Goal: Task Accomplishment & Management: Manage account settings

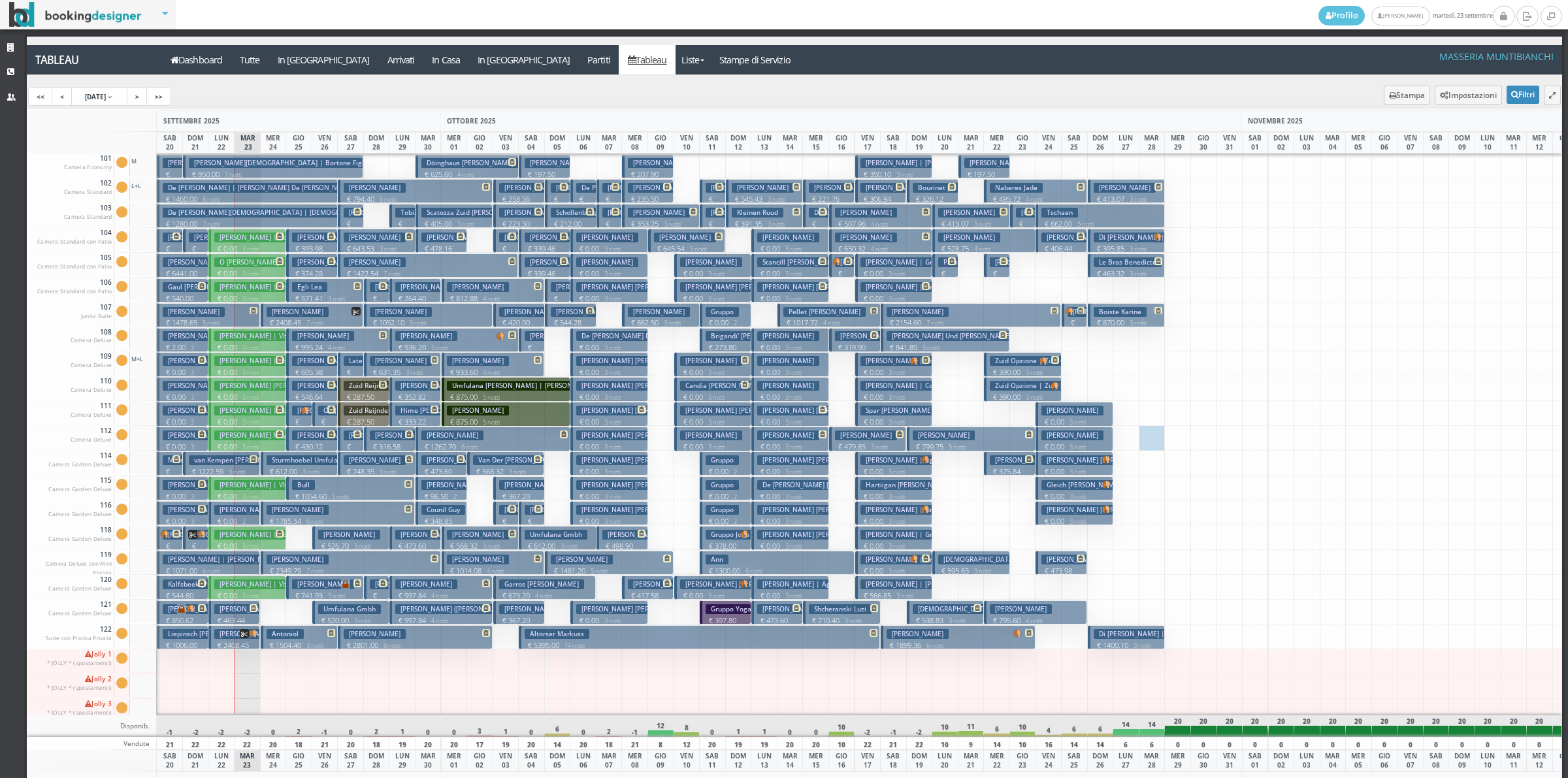
click at [1134, 242] on h3 "Di [PERSON_NAME] | Di [PERSON_NAME]" at bounding box center [1162, 237] width 139 height 10
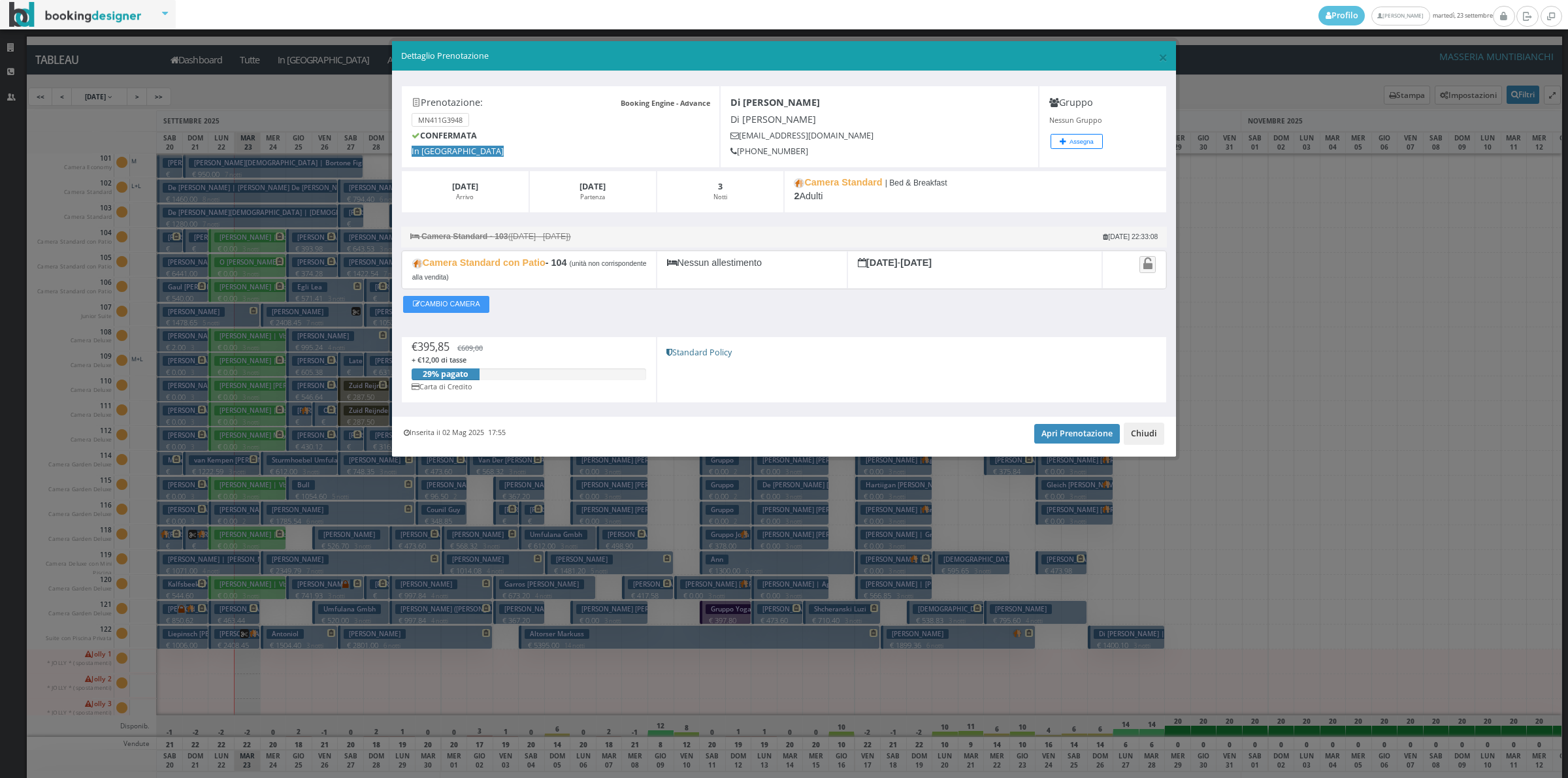
click at [1140, 431] on button "Chiudi" at bounding box center [1144, 434] width 40 height 22
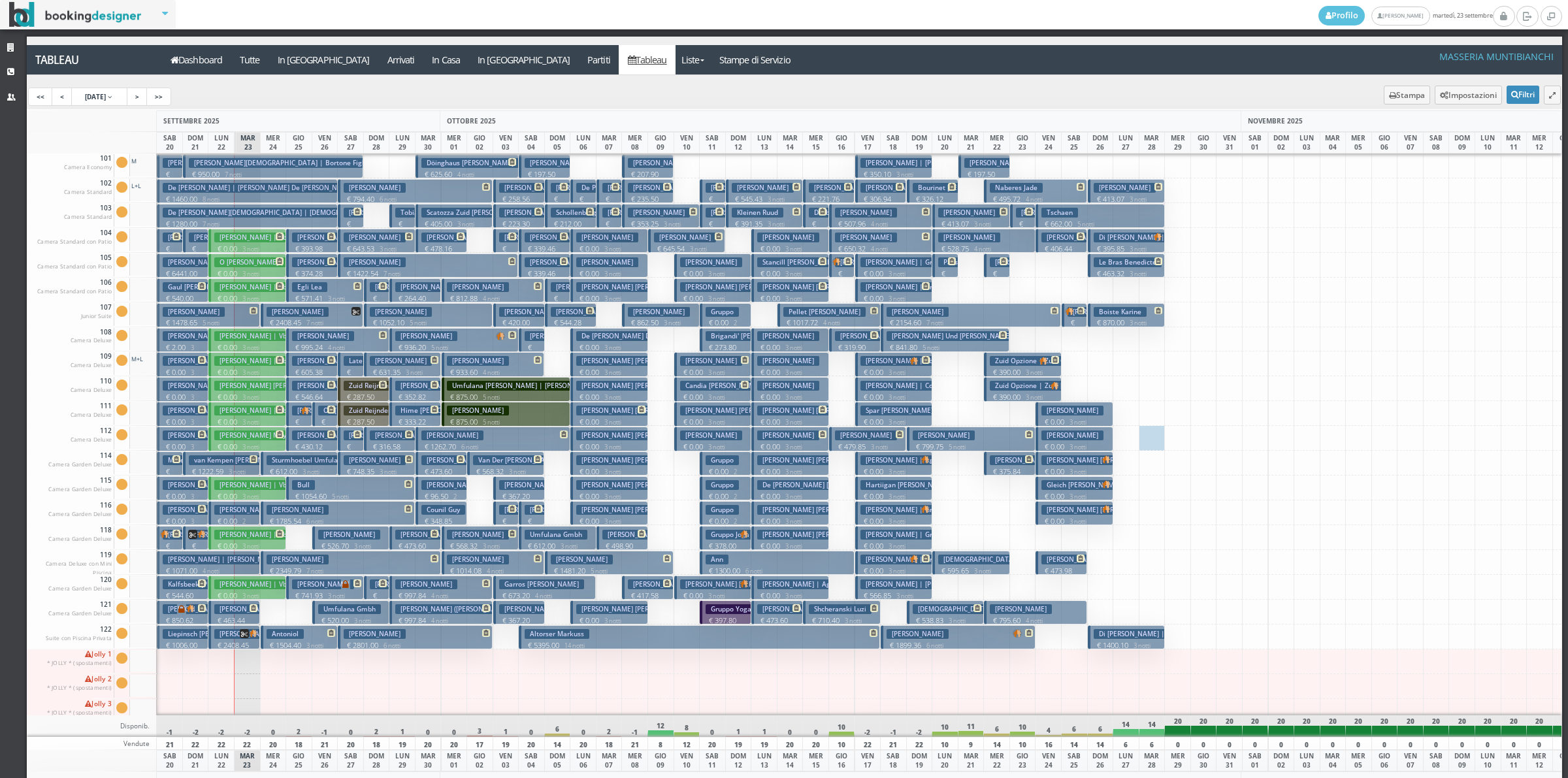
click at [1137, 642] on small "3 notti" at bounding box center [1140, 645] width 22 height 8
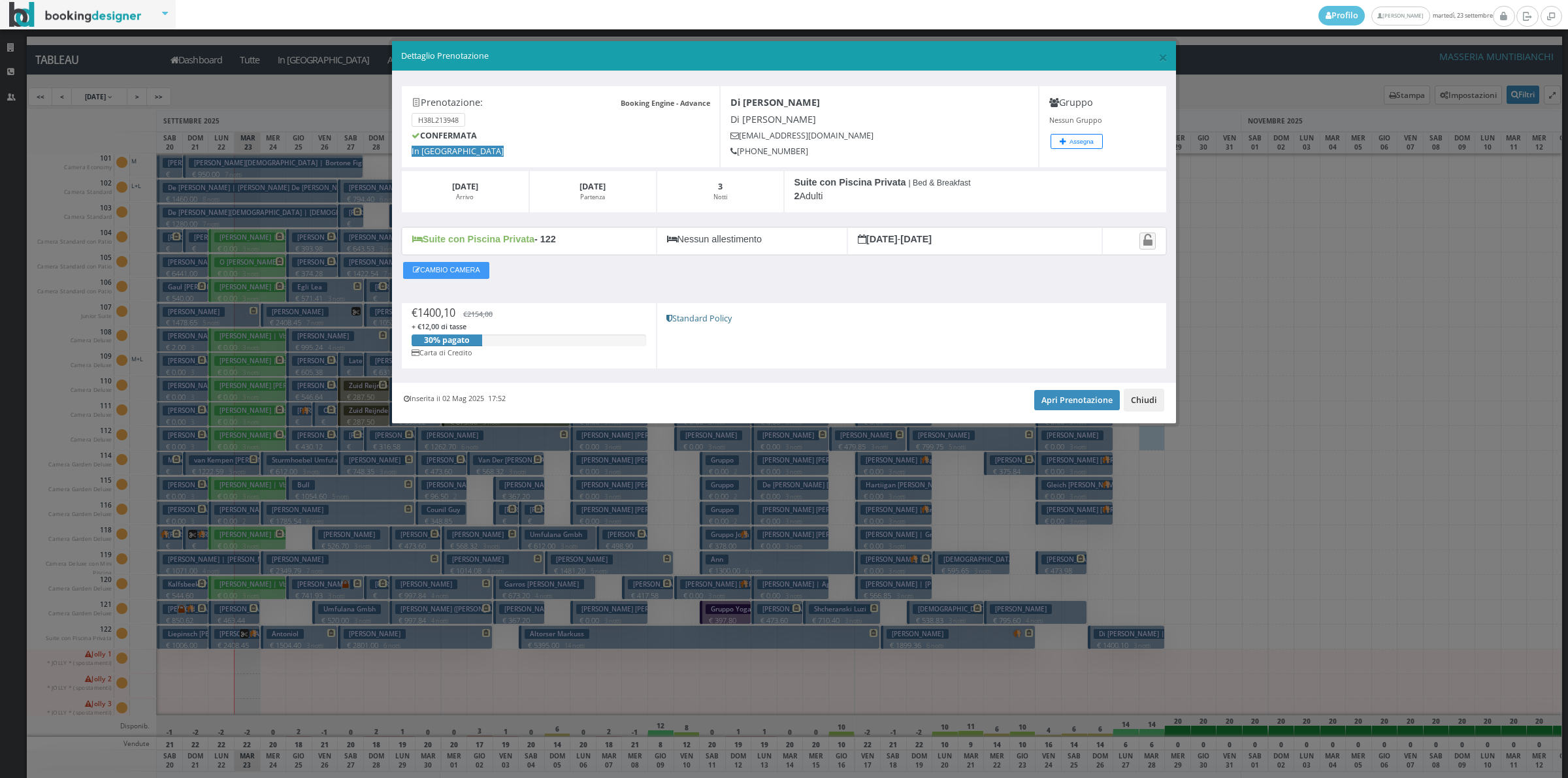
click at [1131, 402] on button "Chiudi" at bounding box center [1144, 400] width 40 height 22
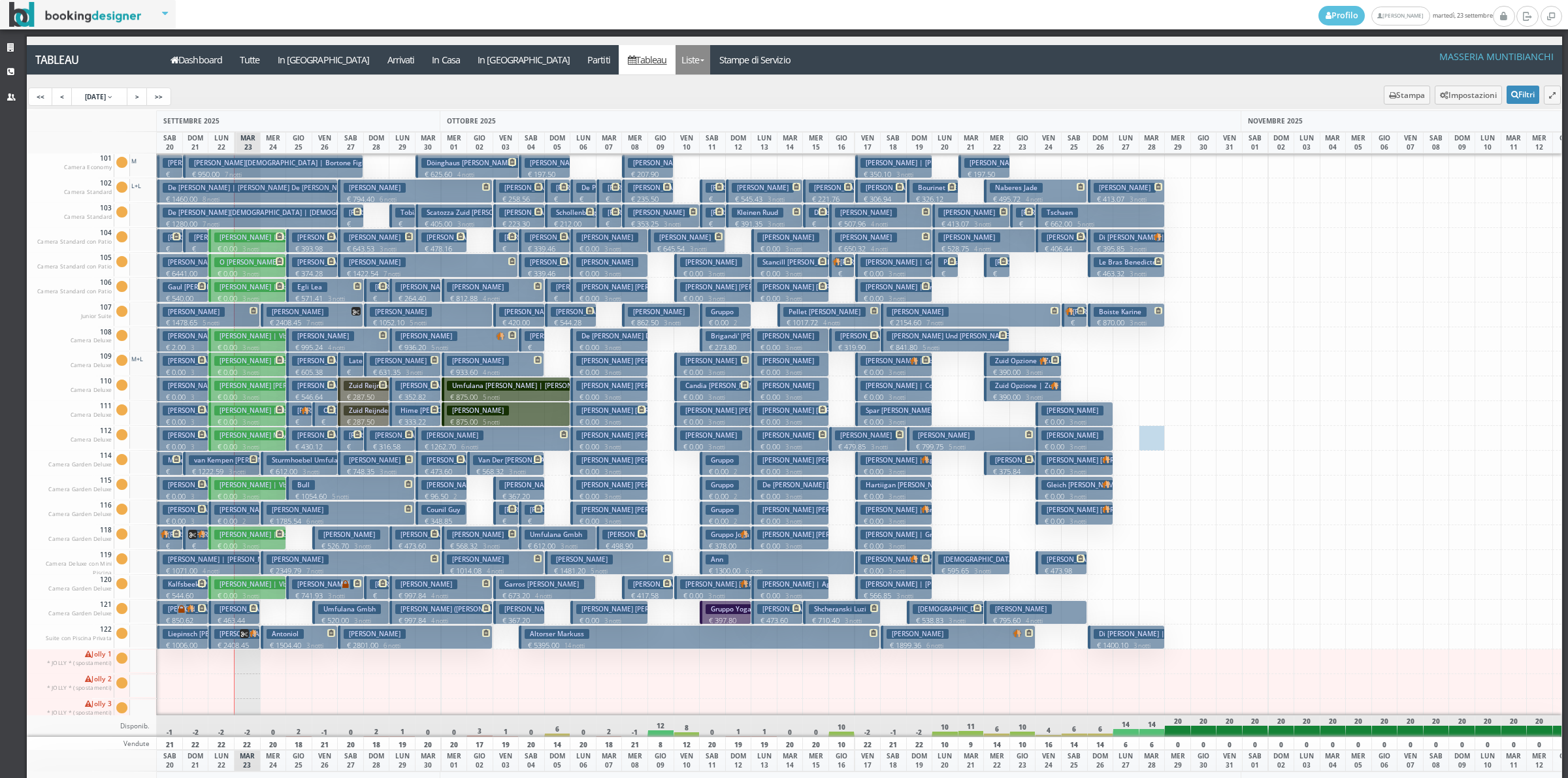
click at [675, 51] on link "Liste" at bounding box center [693, 59] width 34 height 29
click at [675, 103] on link "Foglio Pulizie" at bounding box center [723, 109] width 94 height 23
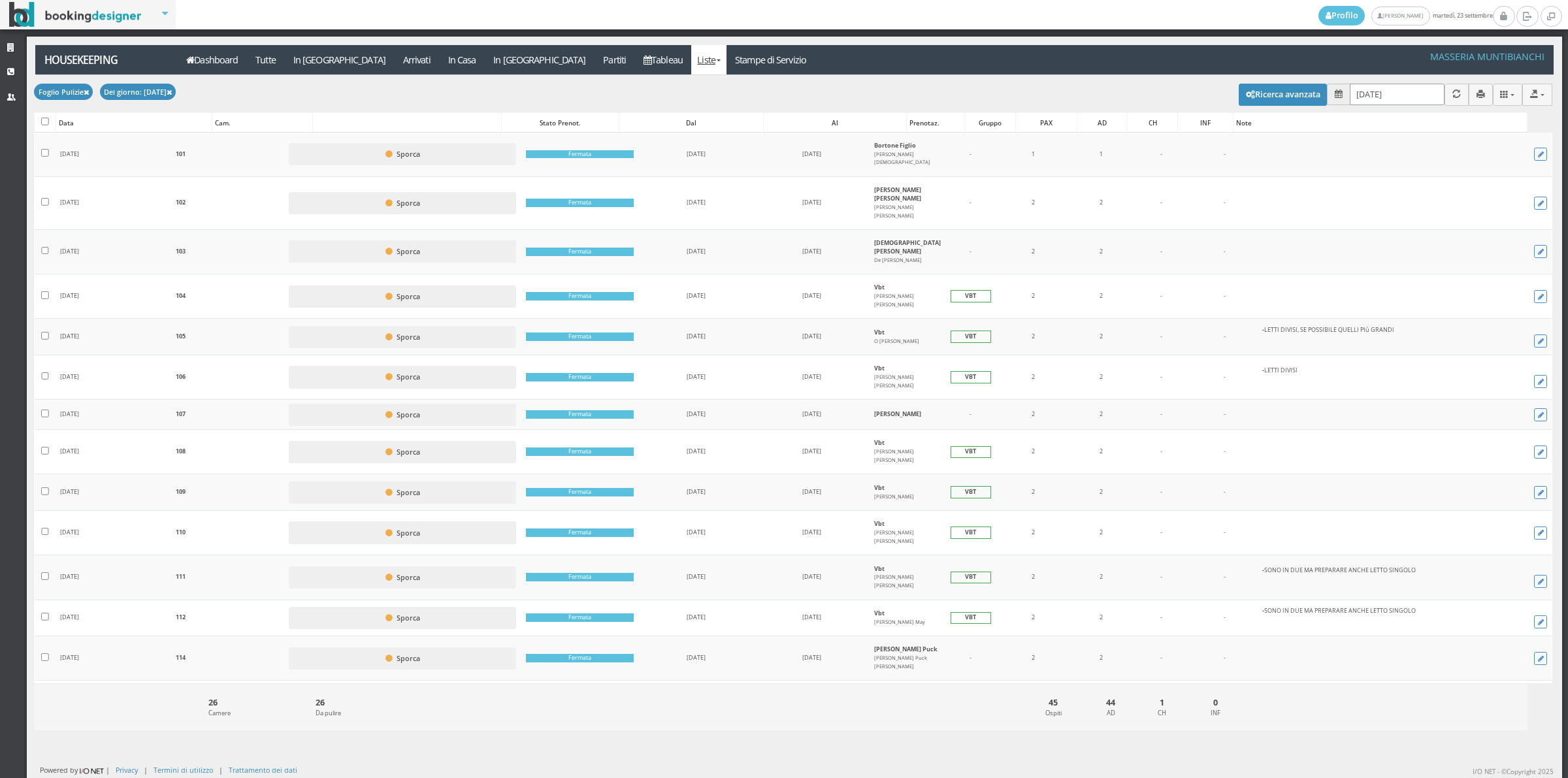
click at [1380, 96] on input "[DATE]" at bounding box center [1397, 94] width 94 height 22
click at [1423, 249] on link "24" at bounding box center [1420, 248] width 17 height 22
type input "24/09/2025"
click at [41, 123] on input "checkbox" at bounding box center [45, 121] width 7 height 7
checkbox input "true"
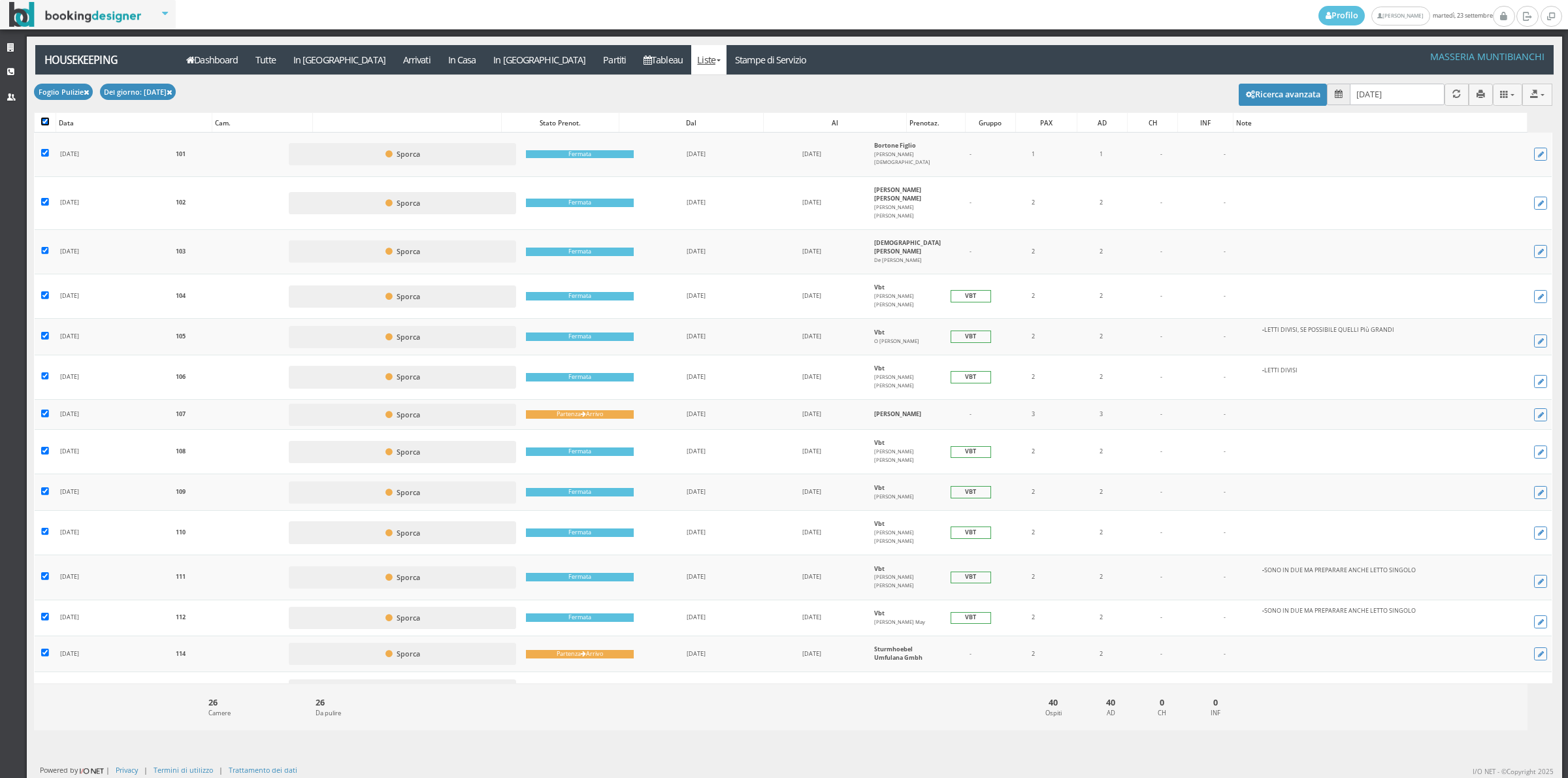
checkbox input "true"
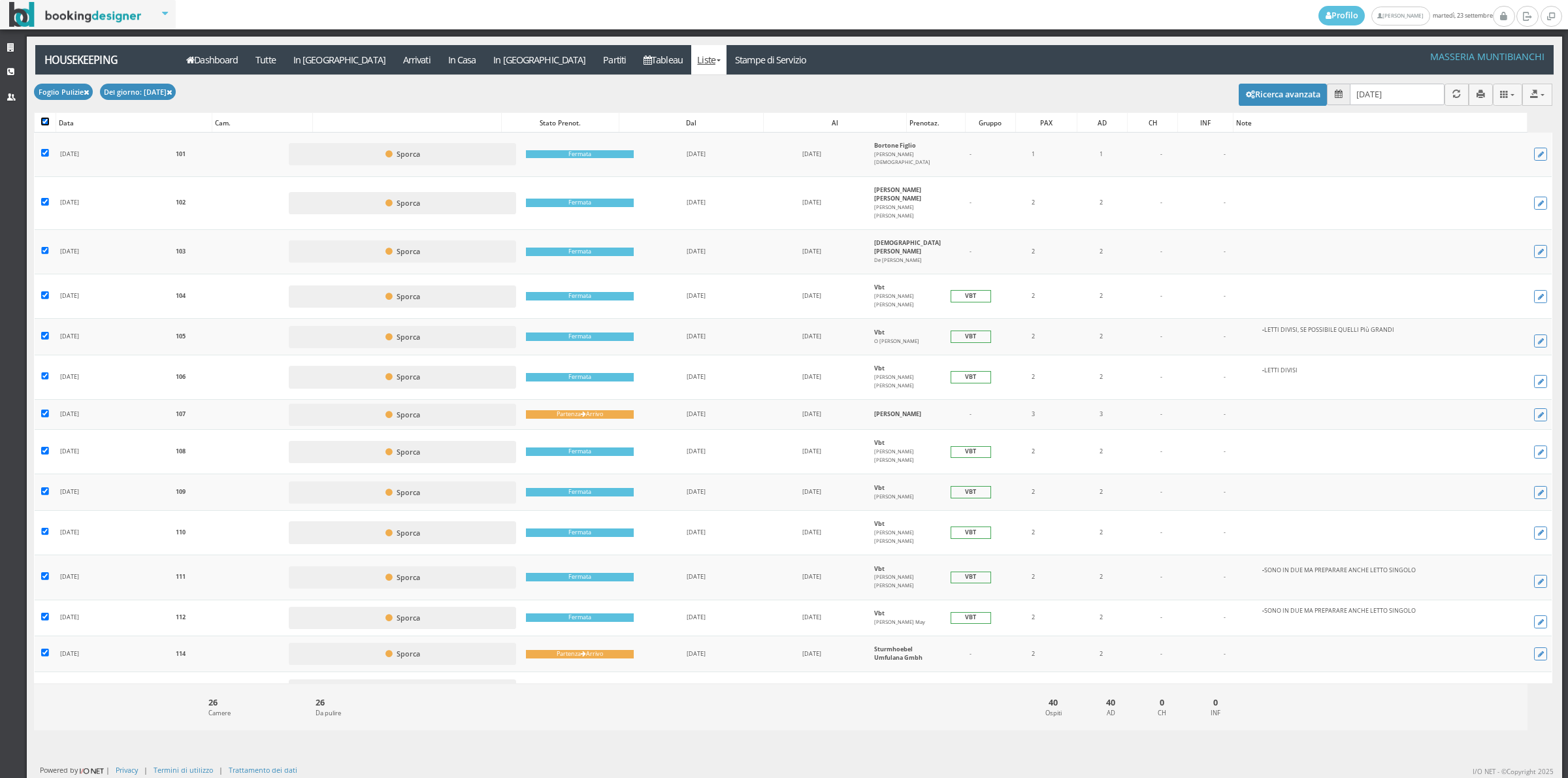
checkbox input "true"
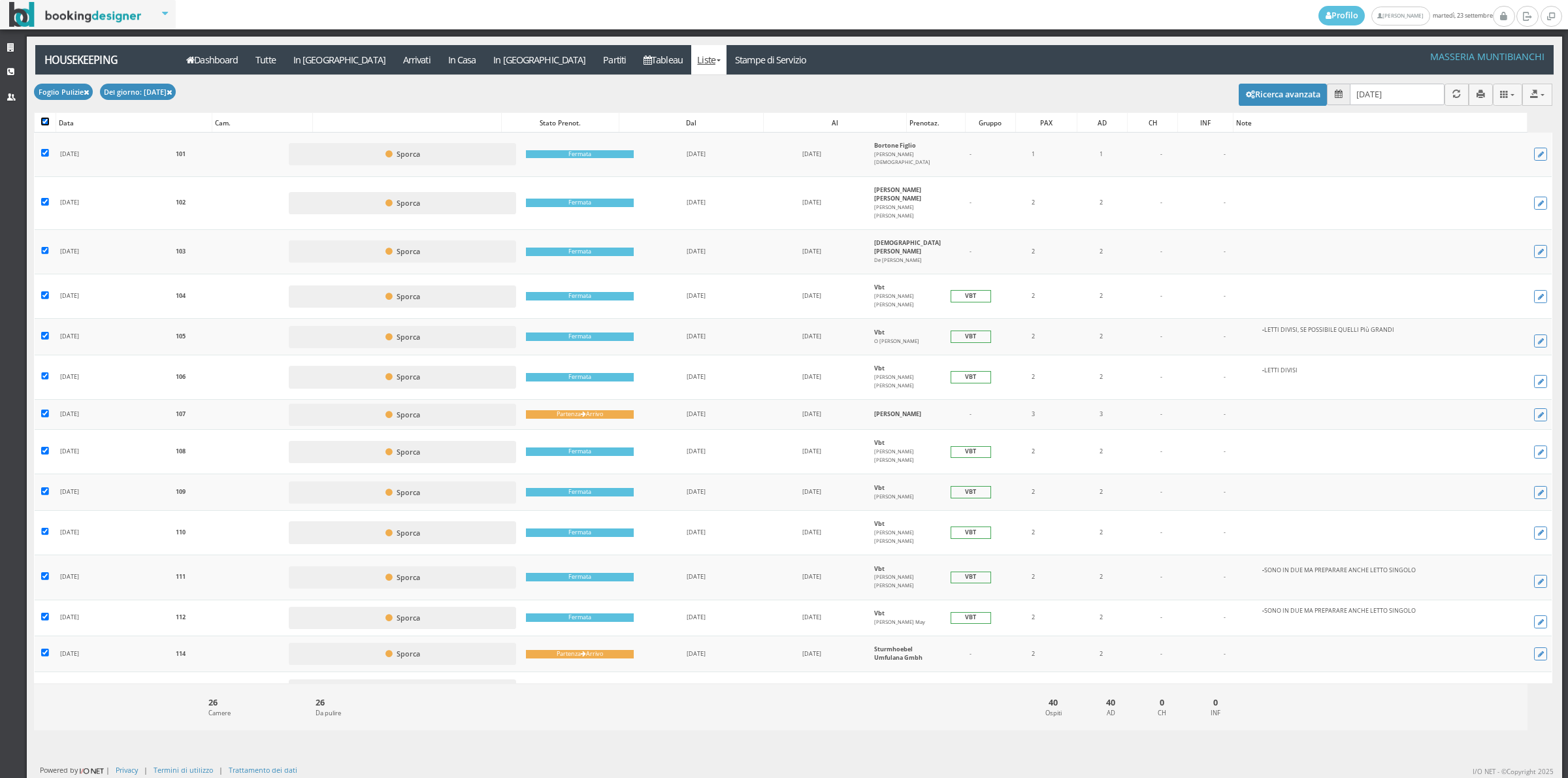
checkbox input "true"
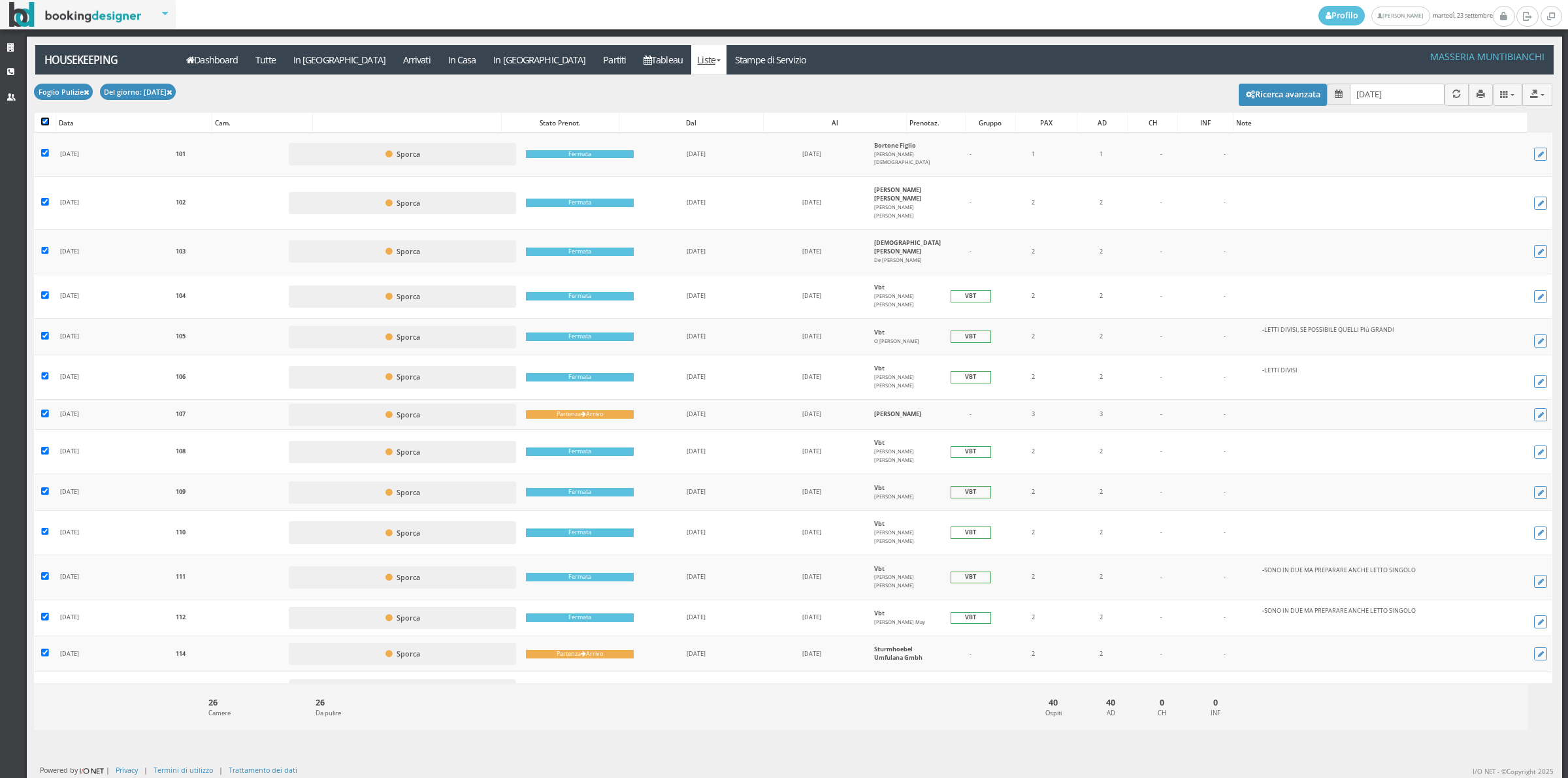
checkbox input "true"
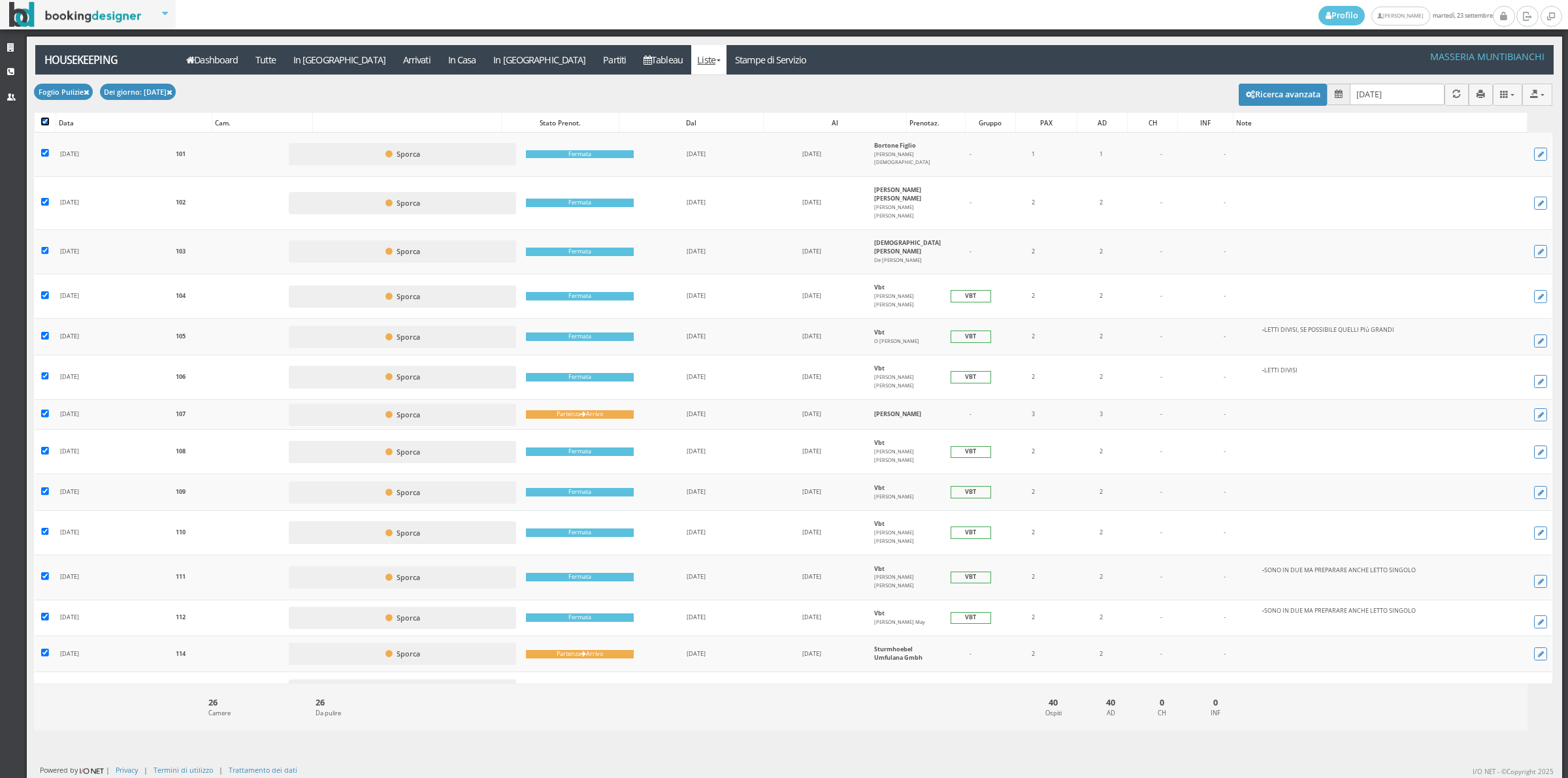
checkbox input "true"
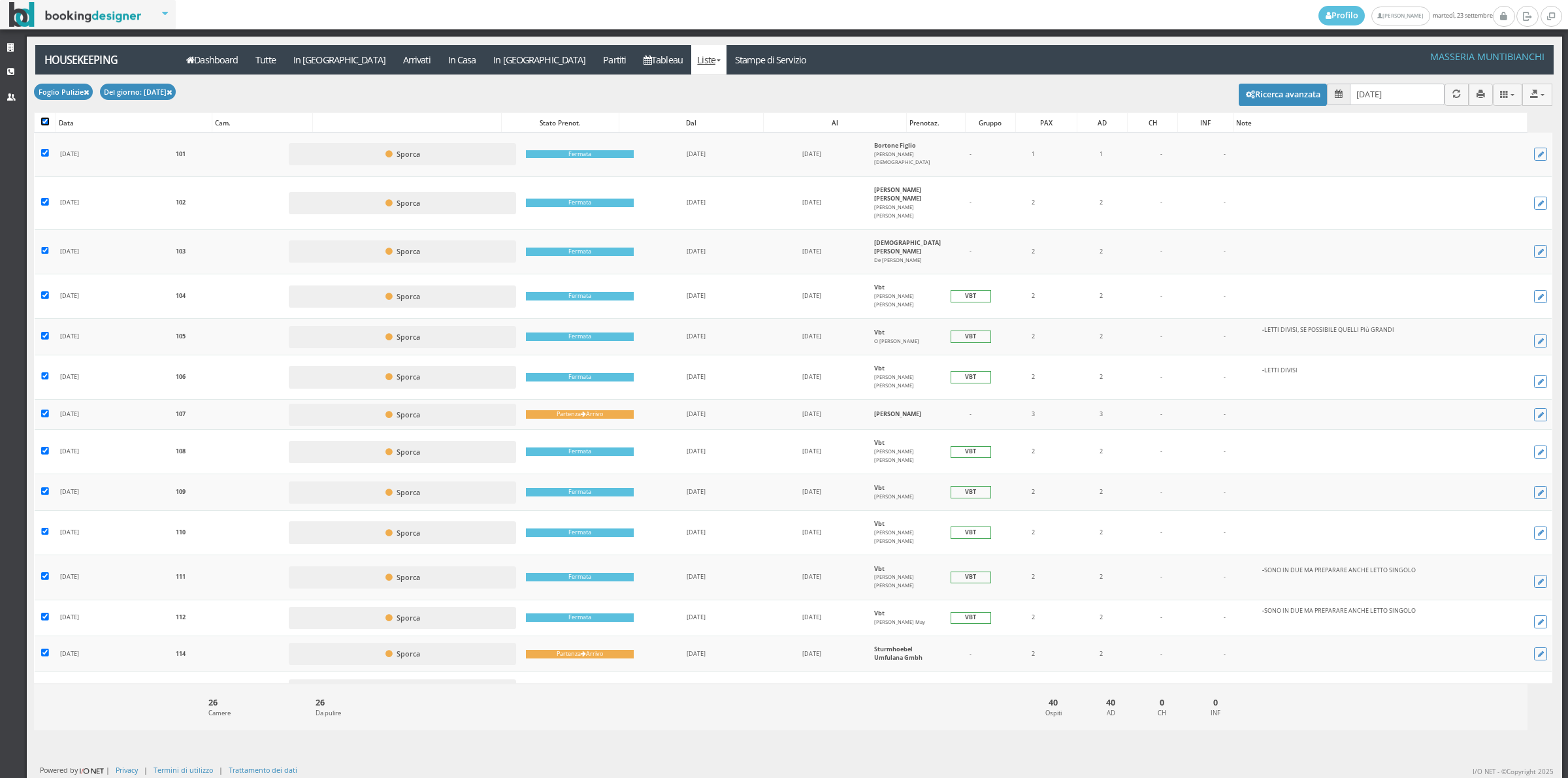
checkbox input "true"
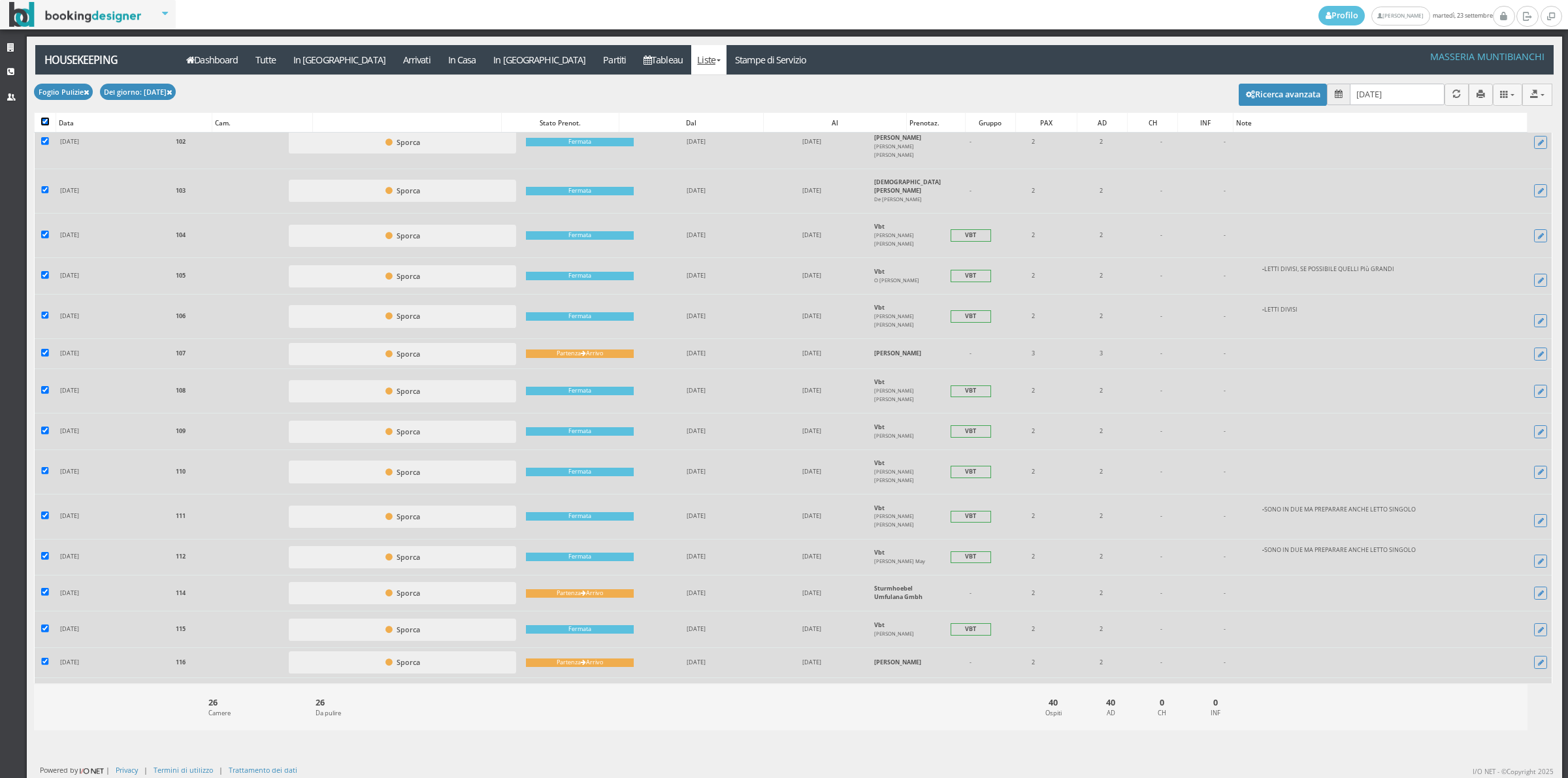
scroll to position [461, 0]
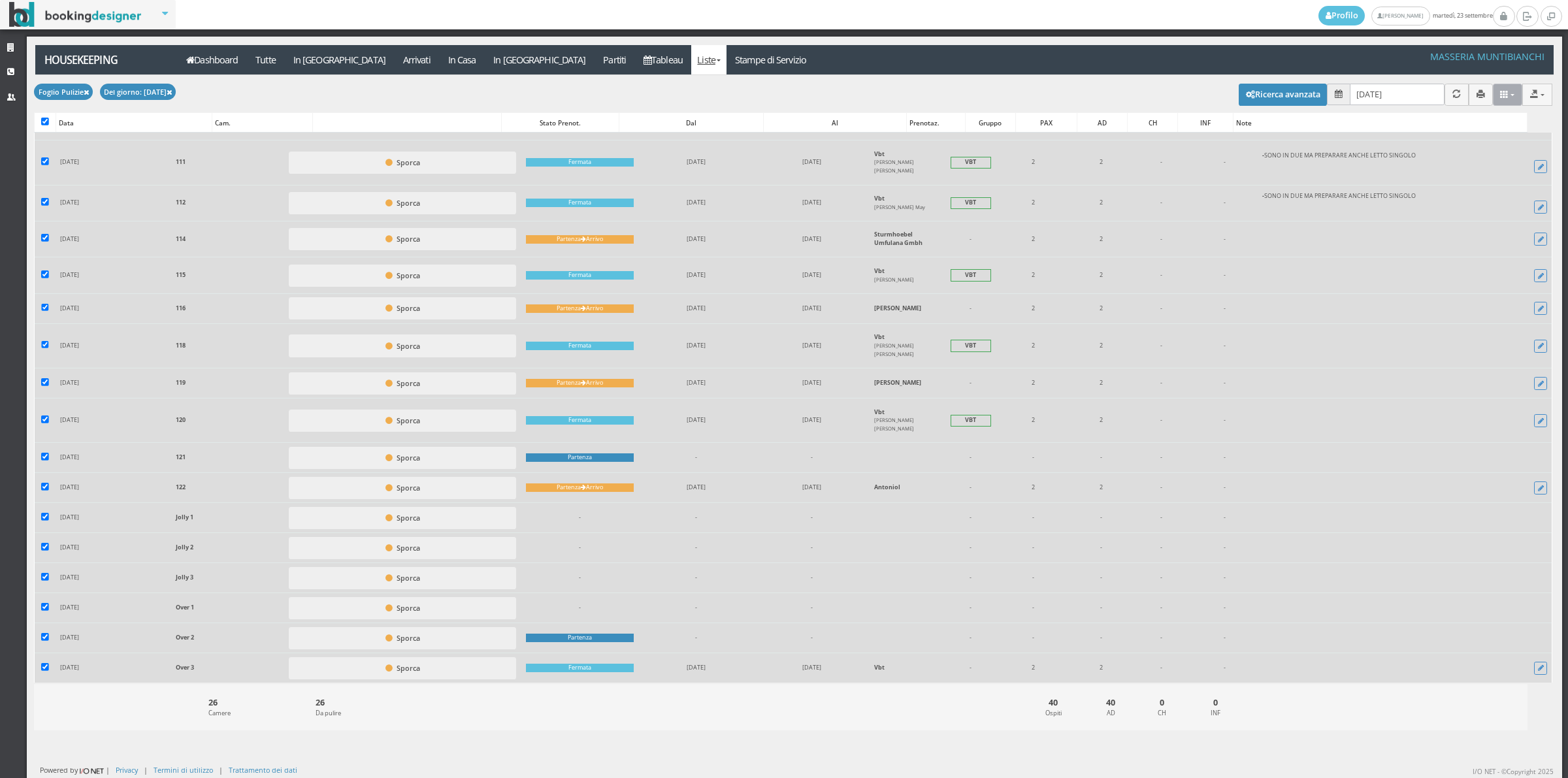
click at [1499, 93] on button at bounding box center [1507, 94] width 30 height 22
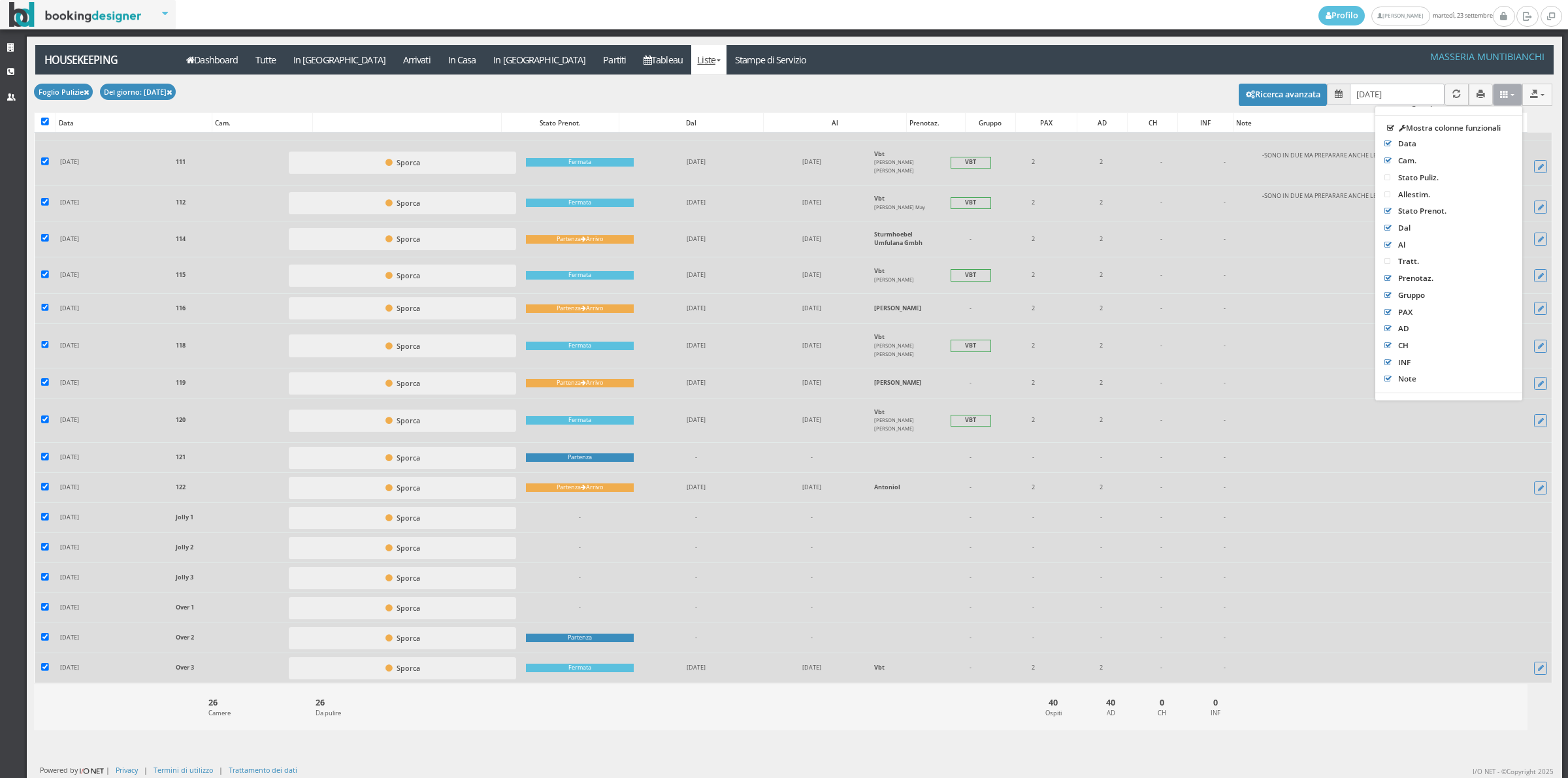
click at [1503, 92] on button at bounding box center [1507, 94] width 30 height 22
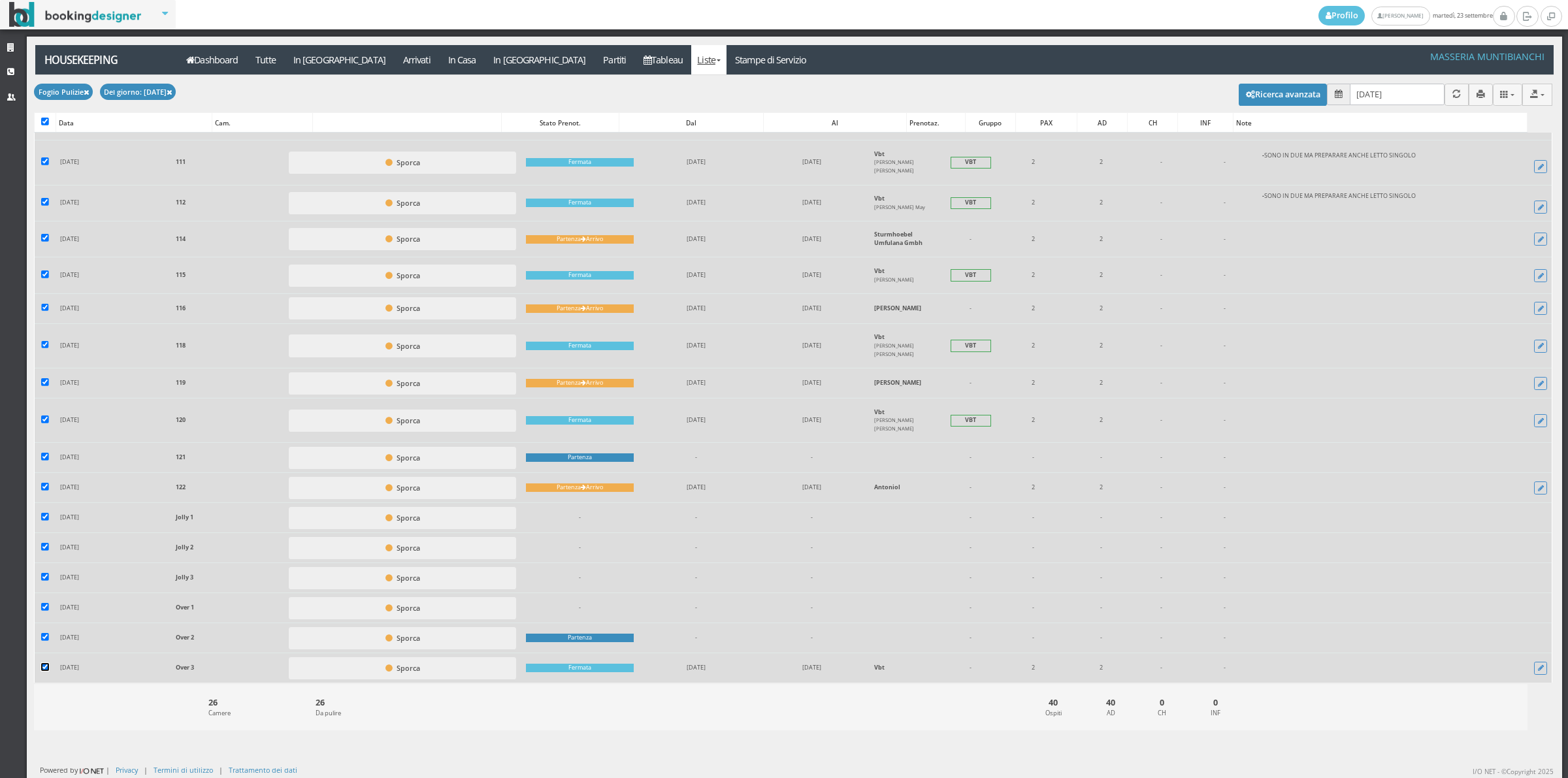
click at [43, 671] on input "checkbox" at bounding box center [45, 666] width 7 height 7
checkbox input "false"
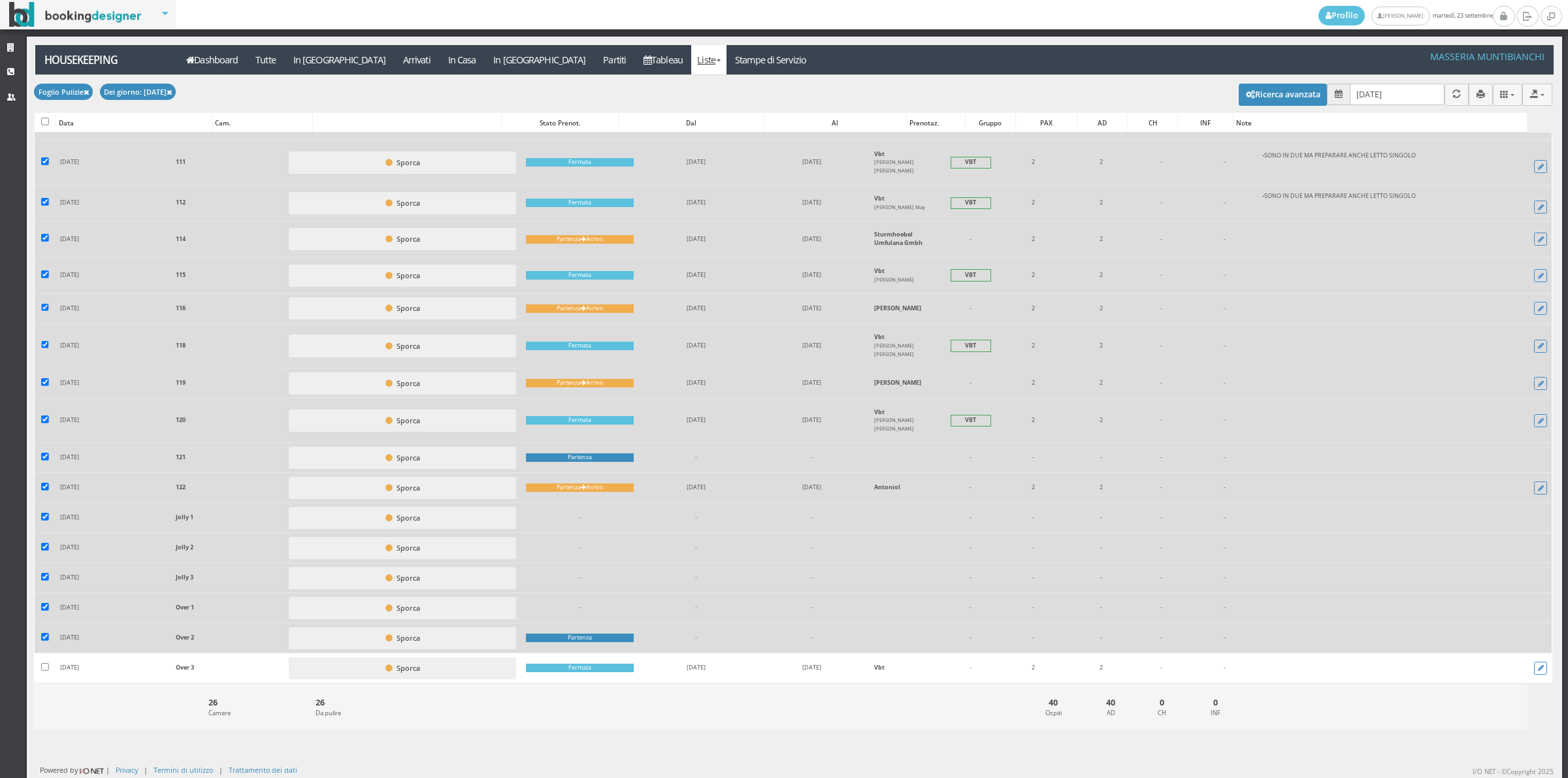
click at [47, 643] on label at bounding box center [45, 638] width 7 height 10
click at [47, 641] on input "checkbox" at bounding box center [45, 636] width 7 height 7
checkbox input "false"
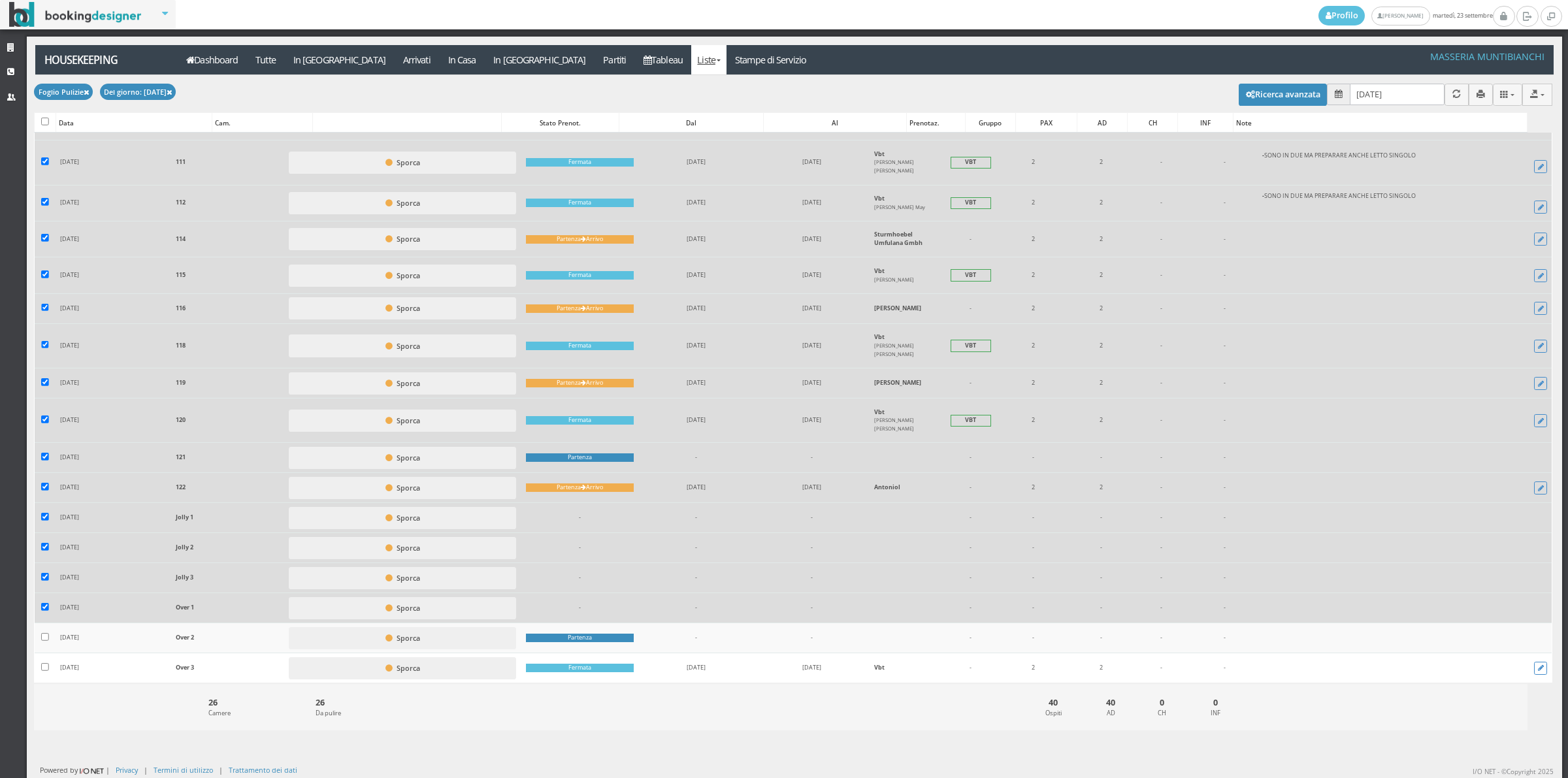
click at [44, 613] on label at bounding box center [45, 608] width 7 height 10
click at [44, 611] on input "checkbox" at bounding box center [45, 607] width 7 height 7
checkbox input "false"
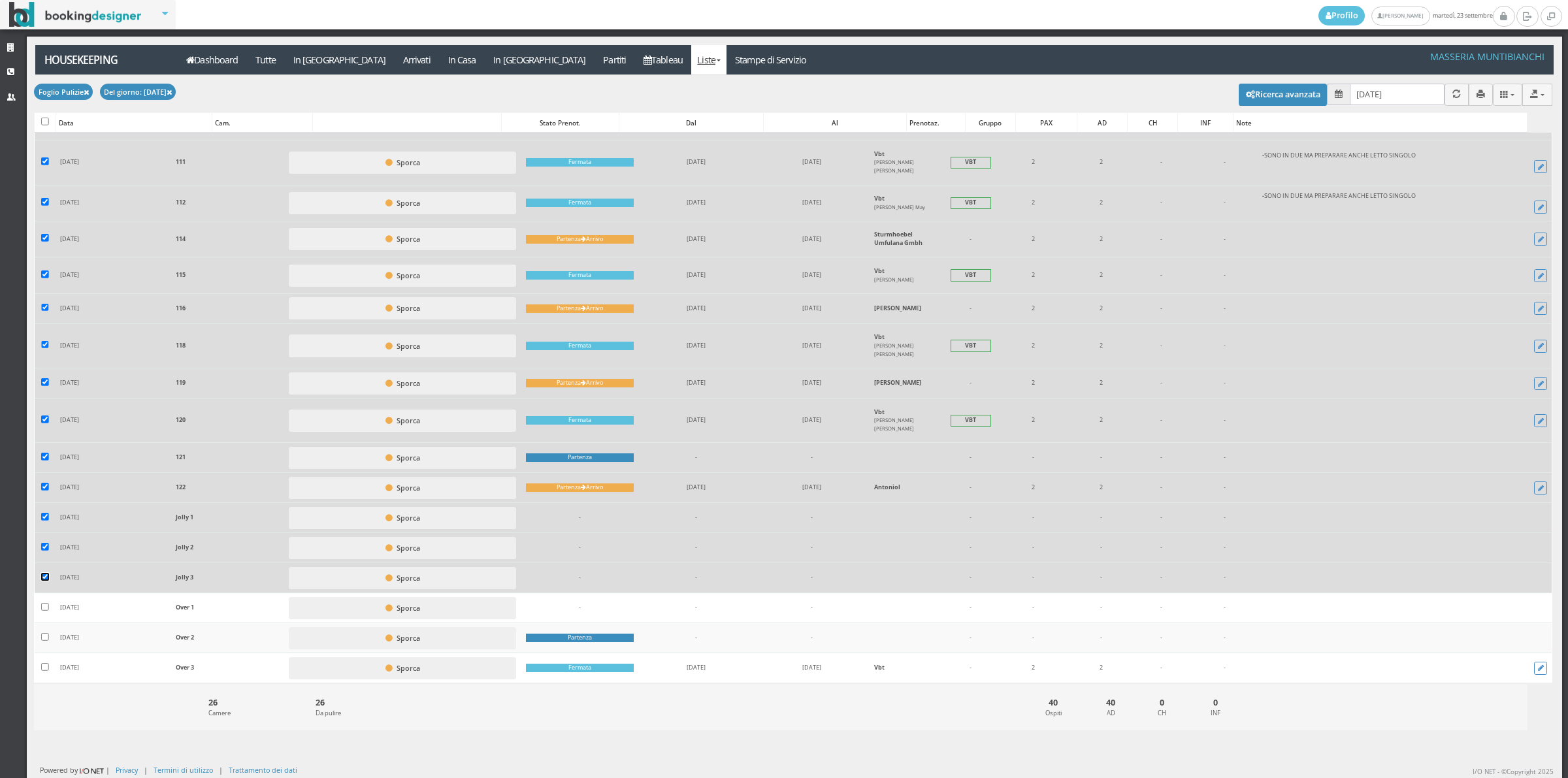
click at [46, 576] on input "checkbox" at bounding box center [45, 577] width 7 height 7
checkbox input "false"
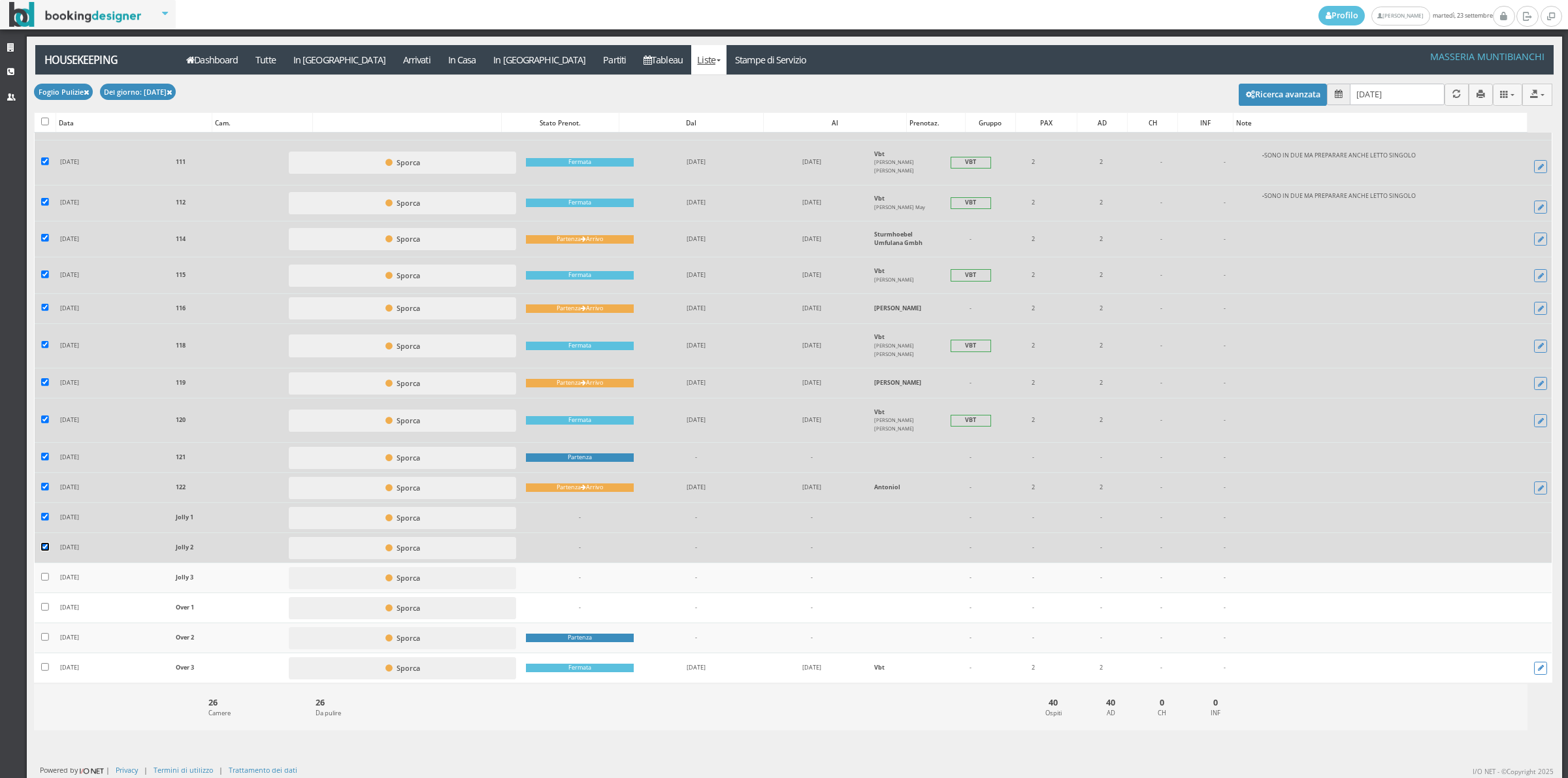
click at [44, 550] on input "checkbox" at bounding box center [45, 547] width 7 height 7
checkbox input "false"
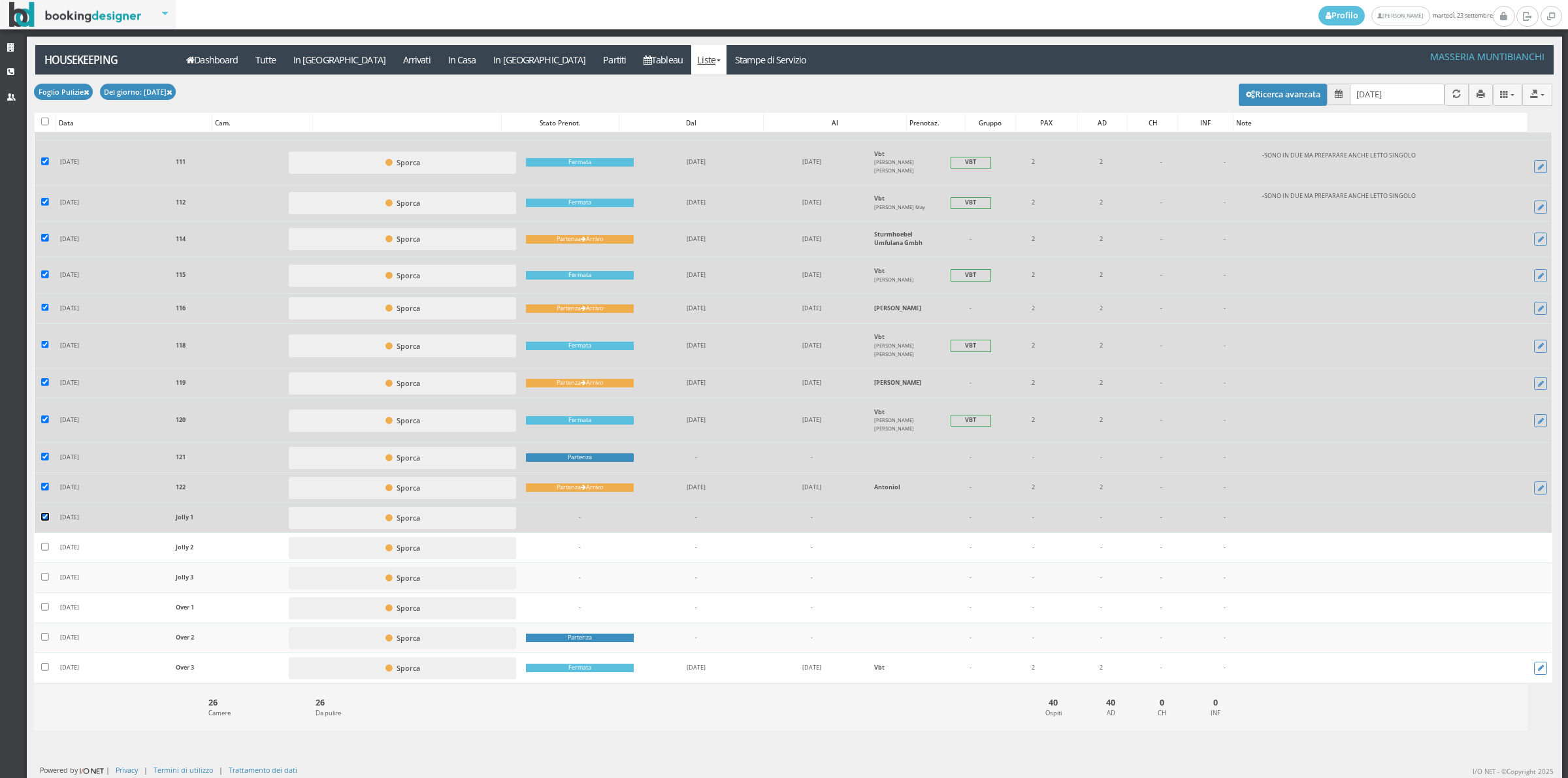
click at [43, 517] on input "checkbox" at bounding box center [45, 517] width 7 height 7
checkbox input "false"
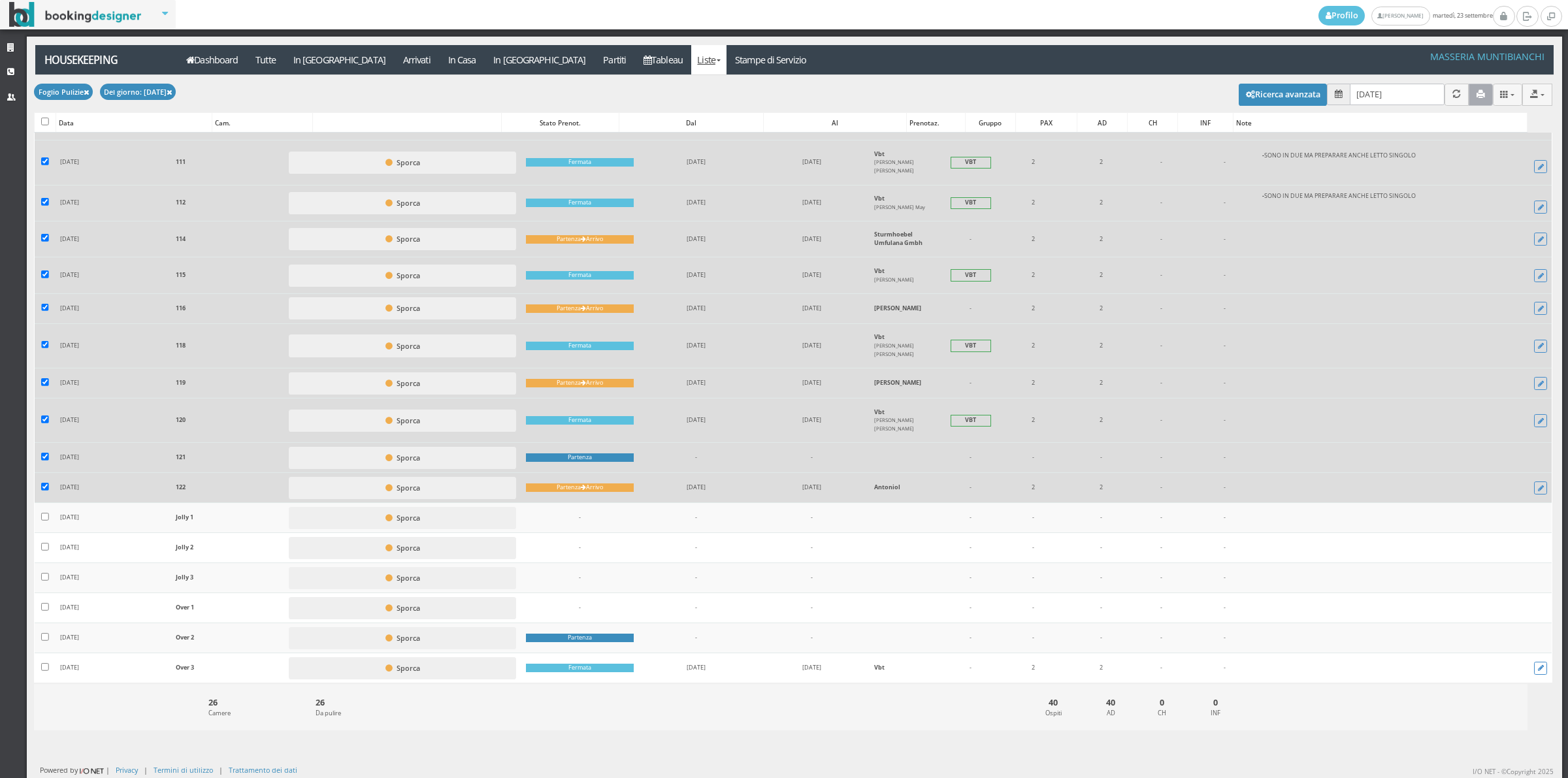
click at [1477, 92] on icon "button" at bounding box center [1480, 94] width 8 height 8
click at [635, 51] on link "Tableau" at bounding box center [663, 59] width 57 height 29
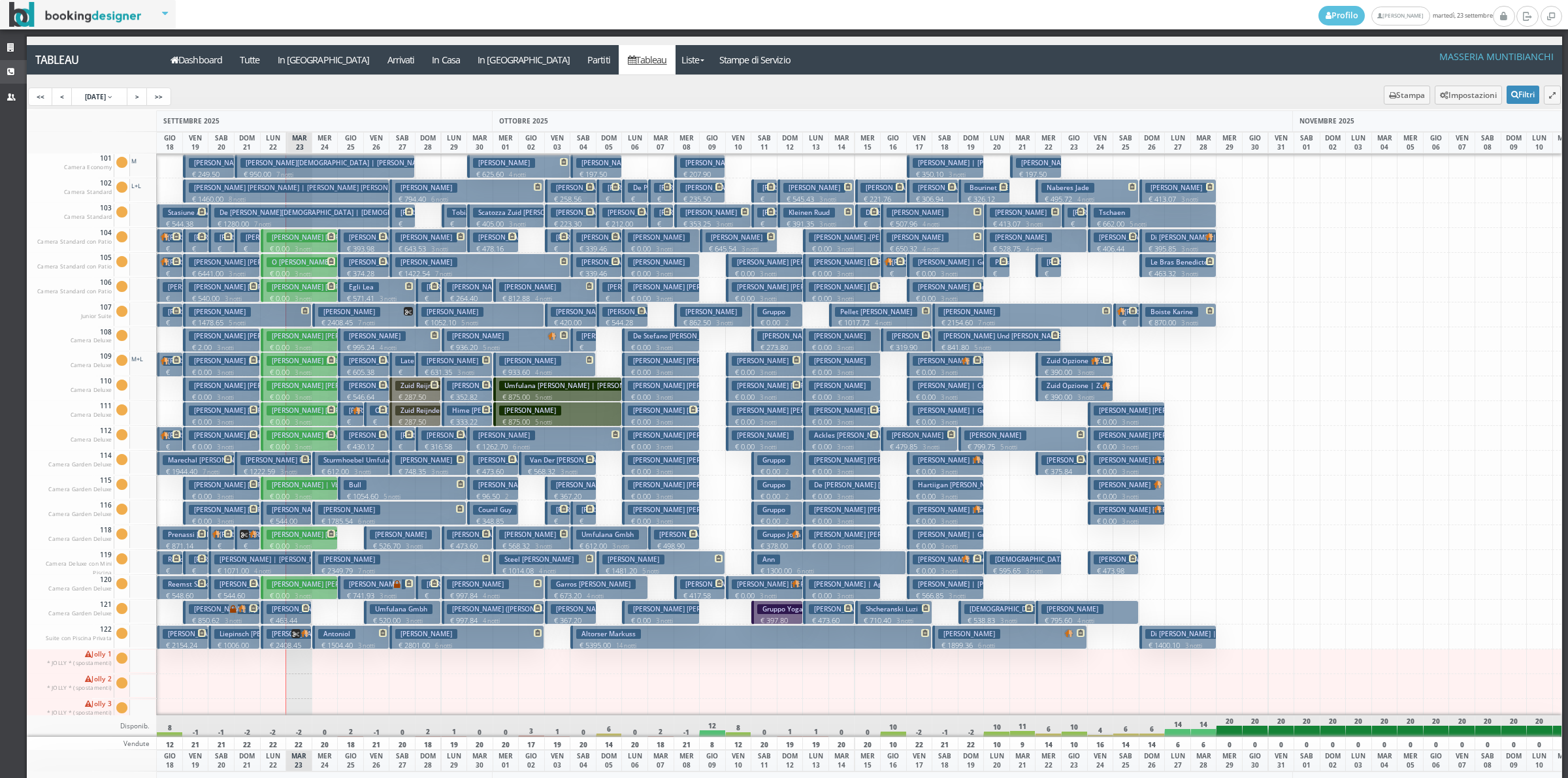
click at [10, 67] on link "CRM" at bounding box center [13, 71] width 27 height 23
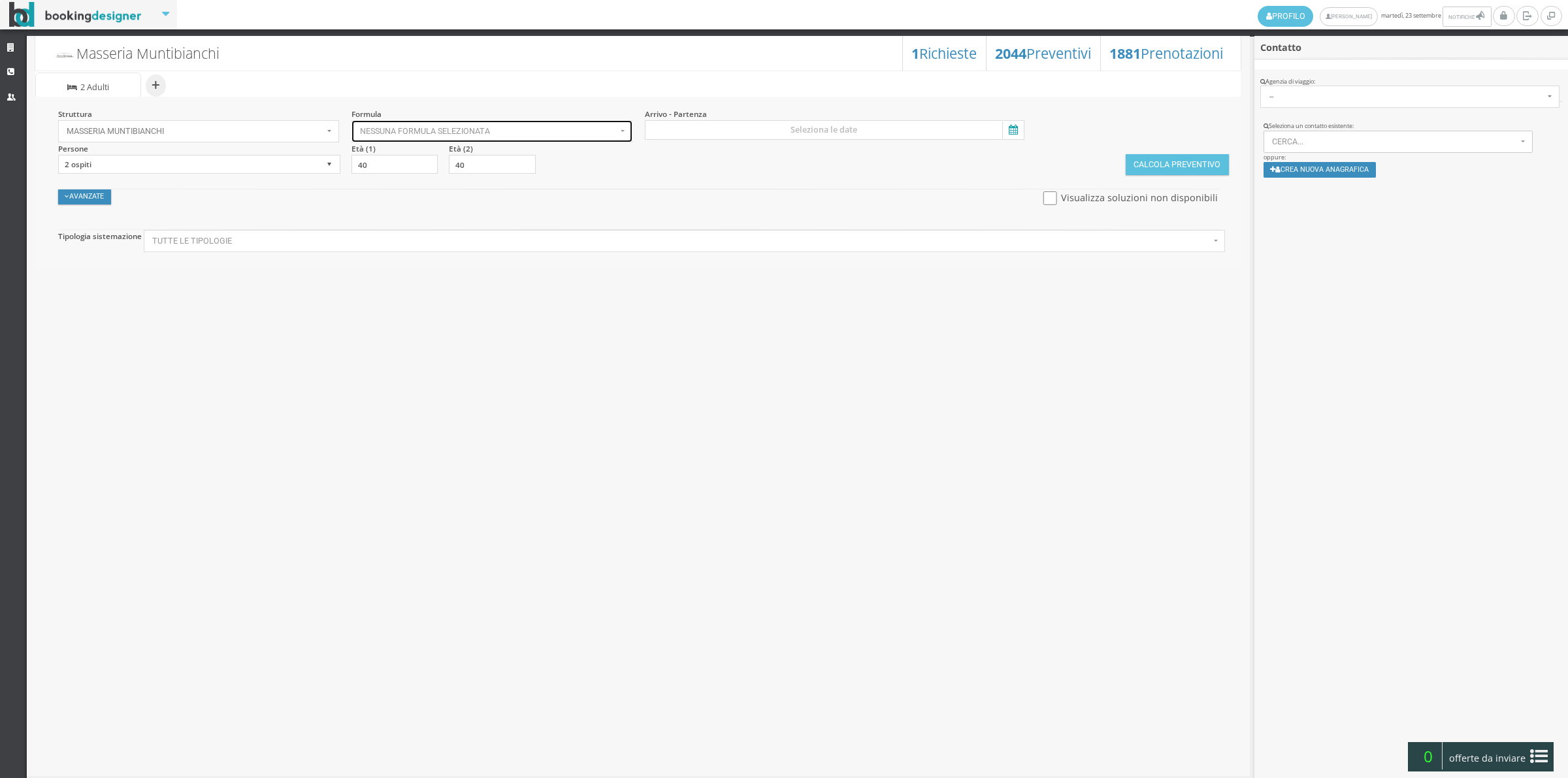
click at [528, 129] on span "Nessuna formula selezionata" at bounding box center [488, 131] width 257 height 9
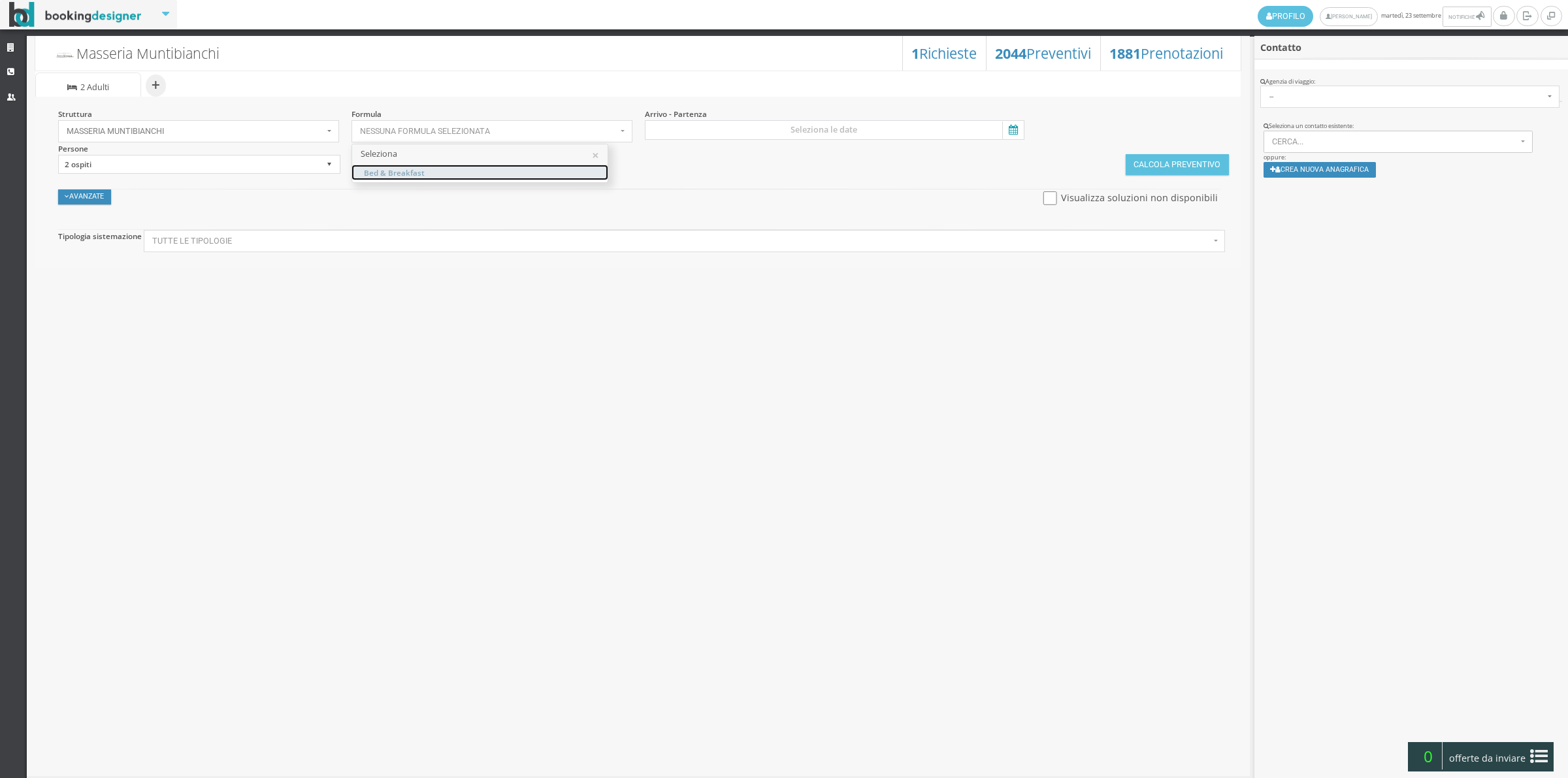
click at [383, 170] on span "Bed & Breakfast" at bounding box center [394, 171] width 61 height 11
select select "4"
click at [383, 170] on span "Bed & Breakfast" at bounding box center [394, 171] width 61 height 11
click at [423, 170] on link "Bed & Breakfast" at bounding box center [479, 172] width 255 height 14
select select "4"
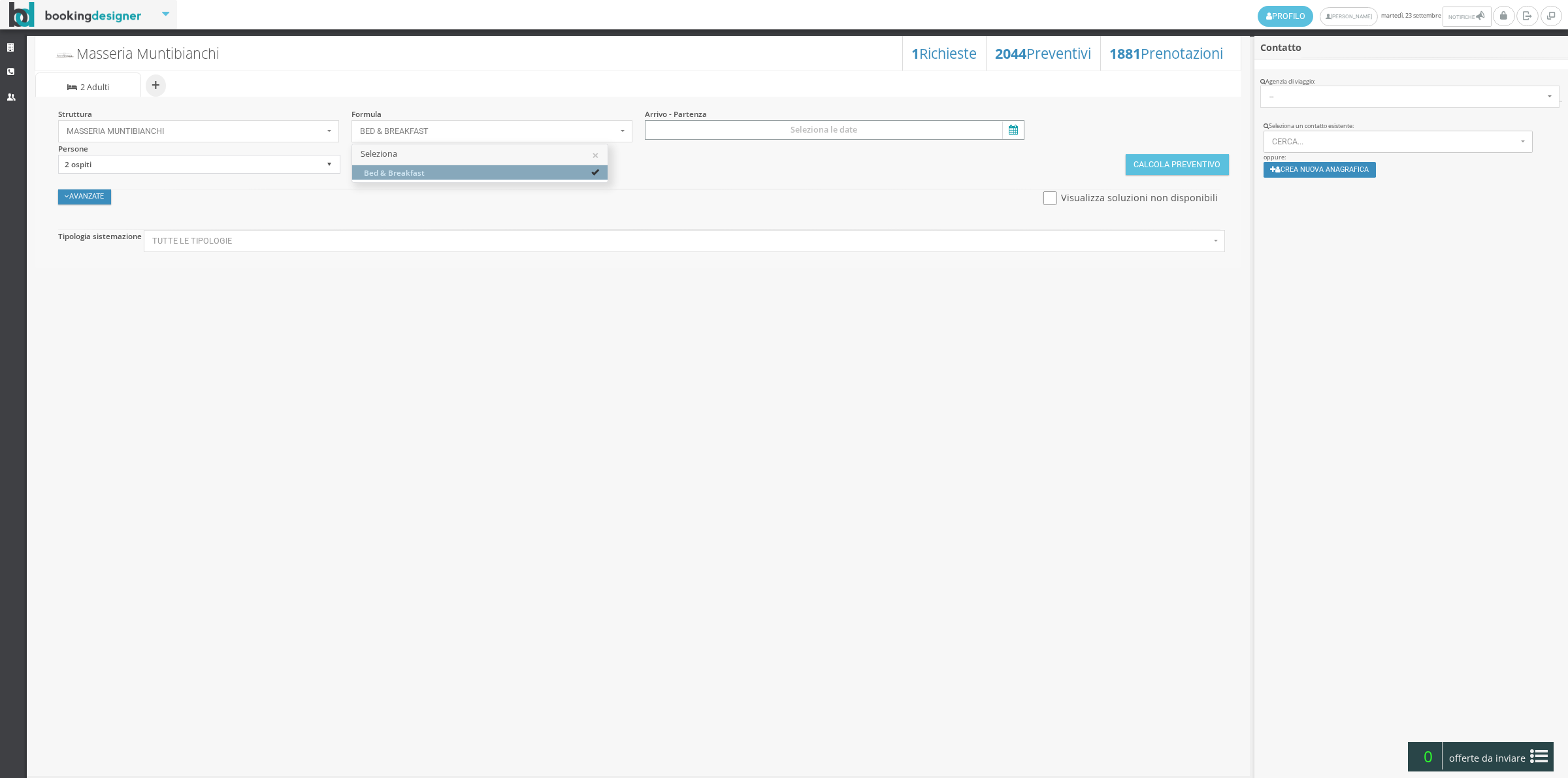
click at [744, 132] on input at bounding box center [835, 130] width 380 height 19
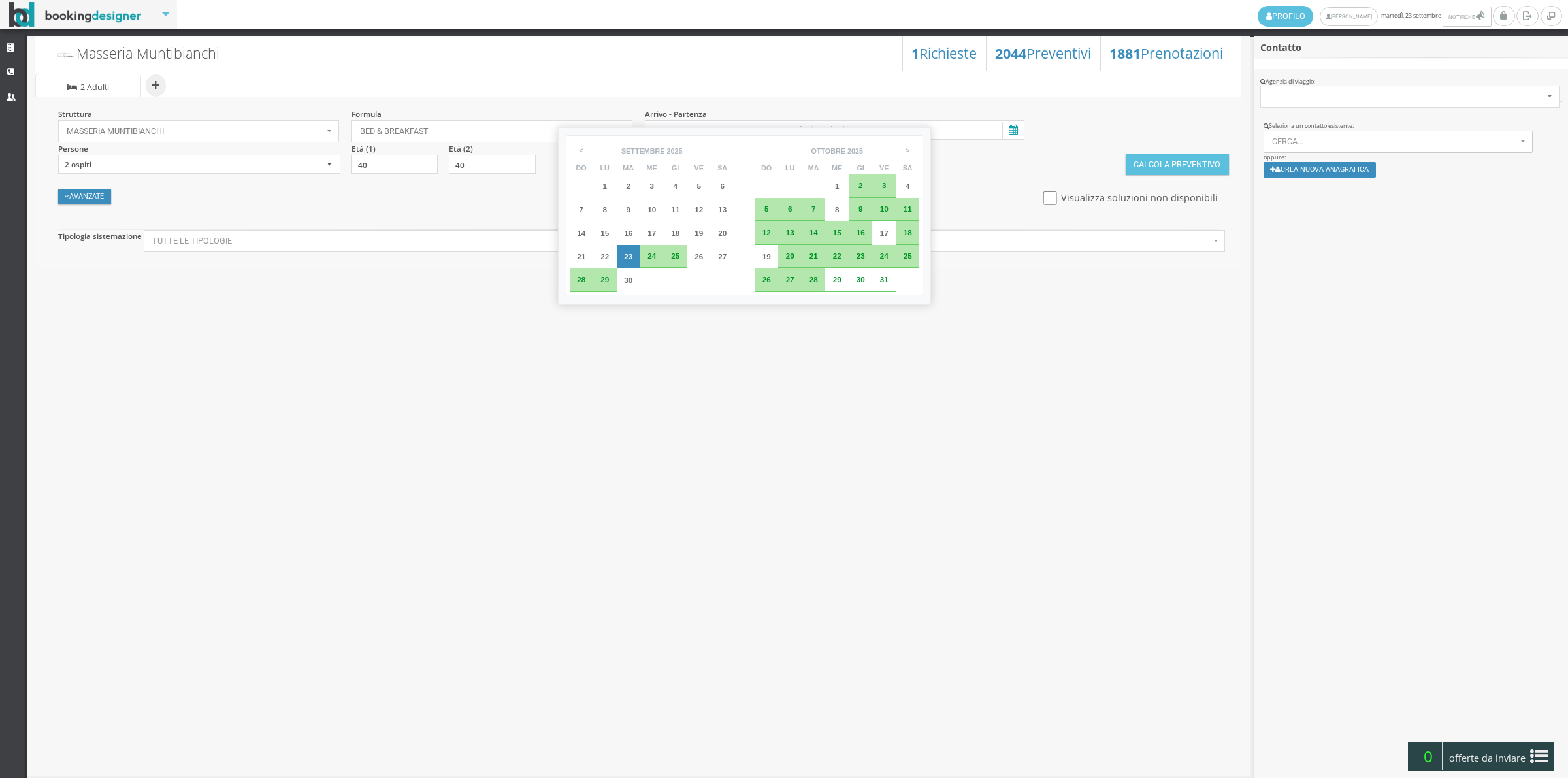
click at [603, 285] on div "29" at bounding box center [604, 280] width 23 height 23
click at [627, 284] on div "30" at bounding box center [628, 280] width 23 height 23
type input "[DATE] - [DATE]"
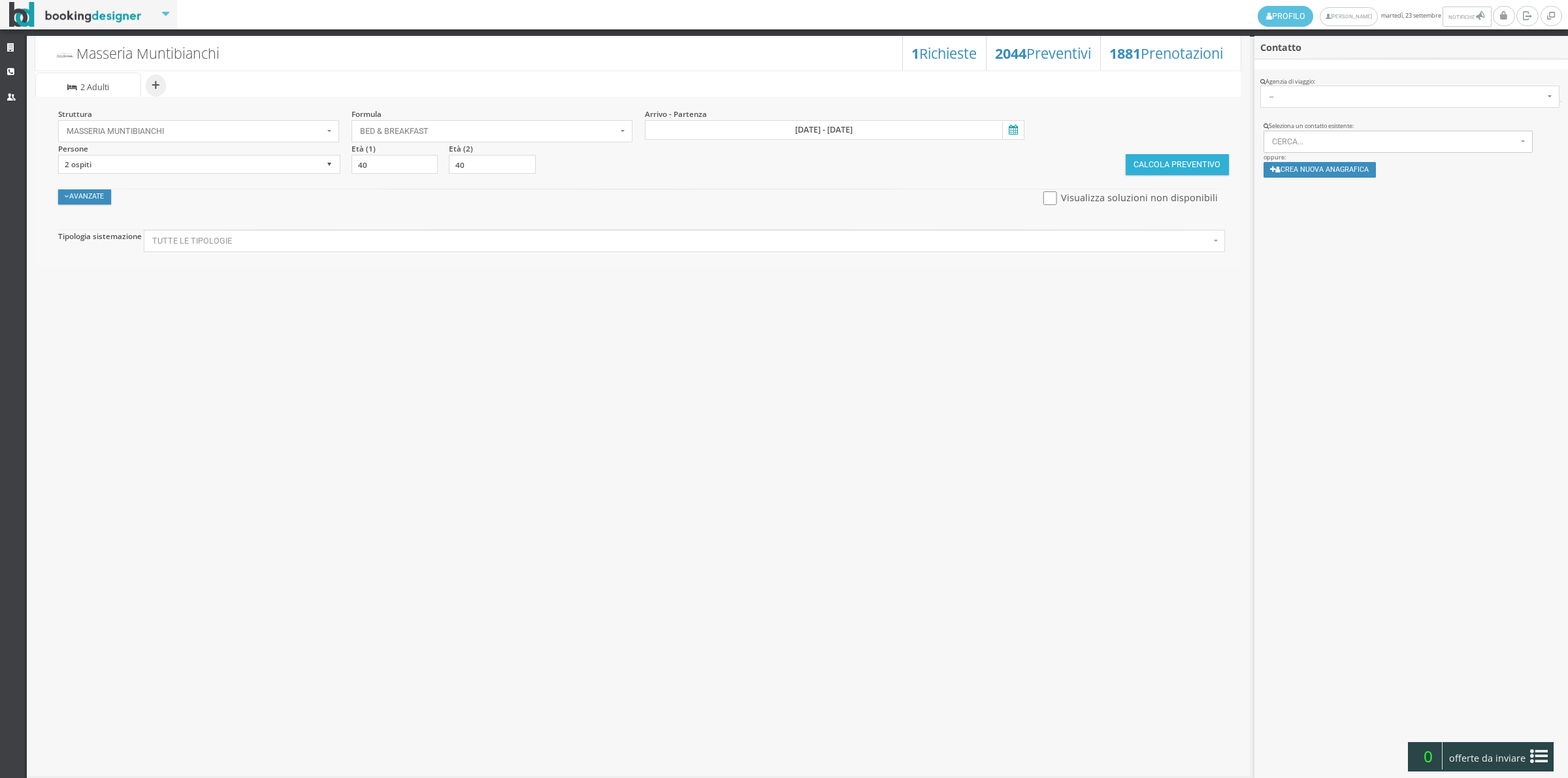
click at [1170, 168] on button "Calcola Preventivo" at bounding box center [1177, 165] width 103 height 21
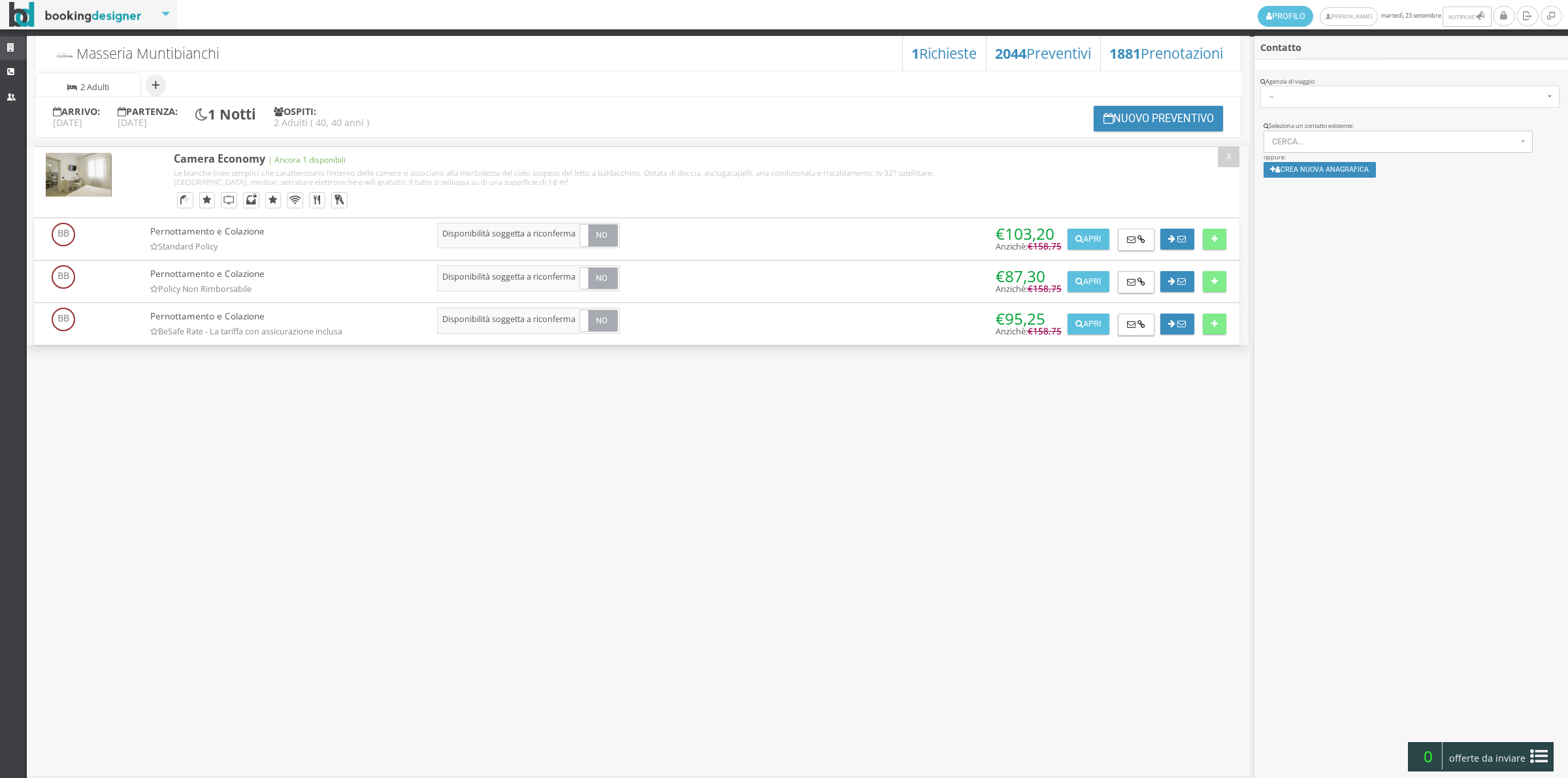
click at [5, 48] on link "Strutture" at bounding box center [13, 48] width 27 height 23
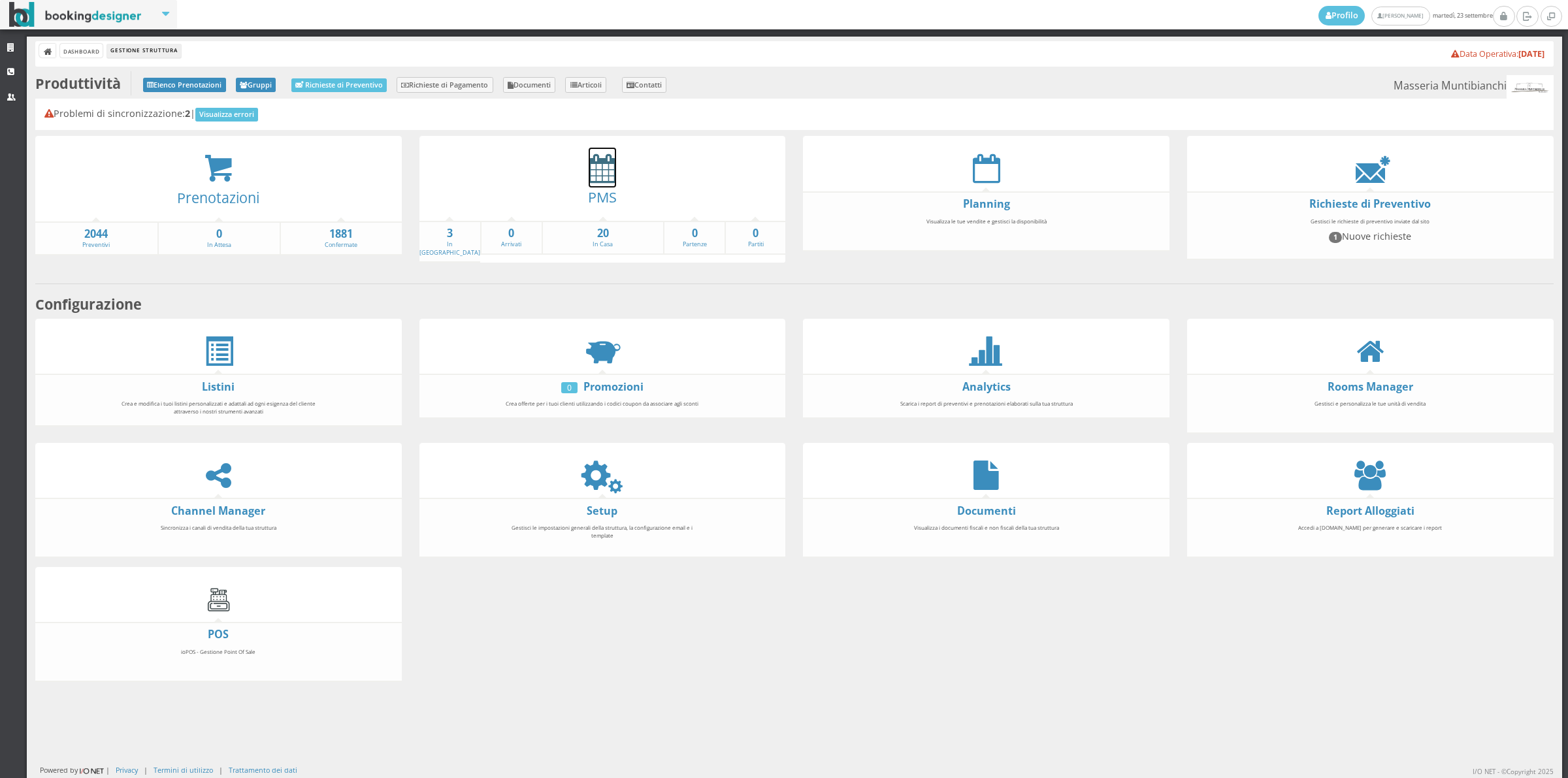
click at [601, 168] on icon at bounding box center [602, 168] width 28 height 29
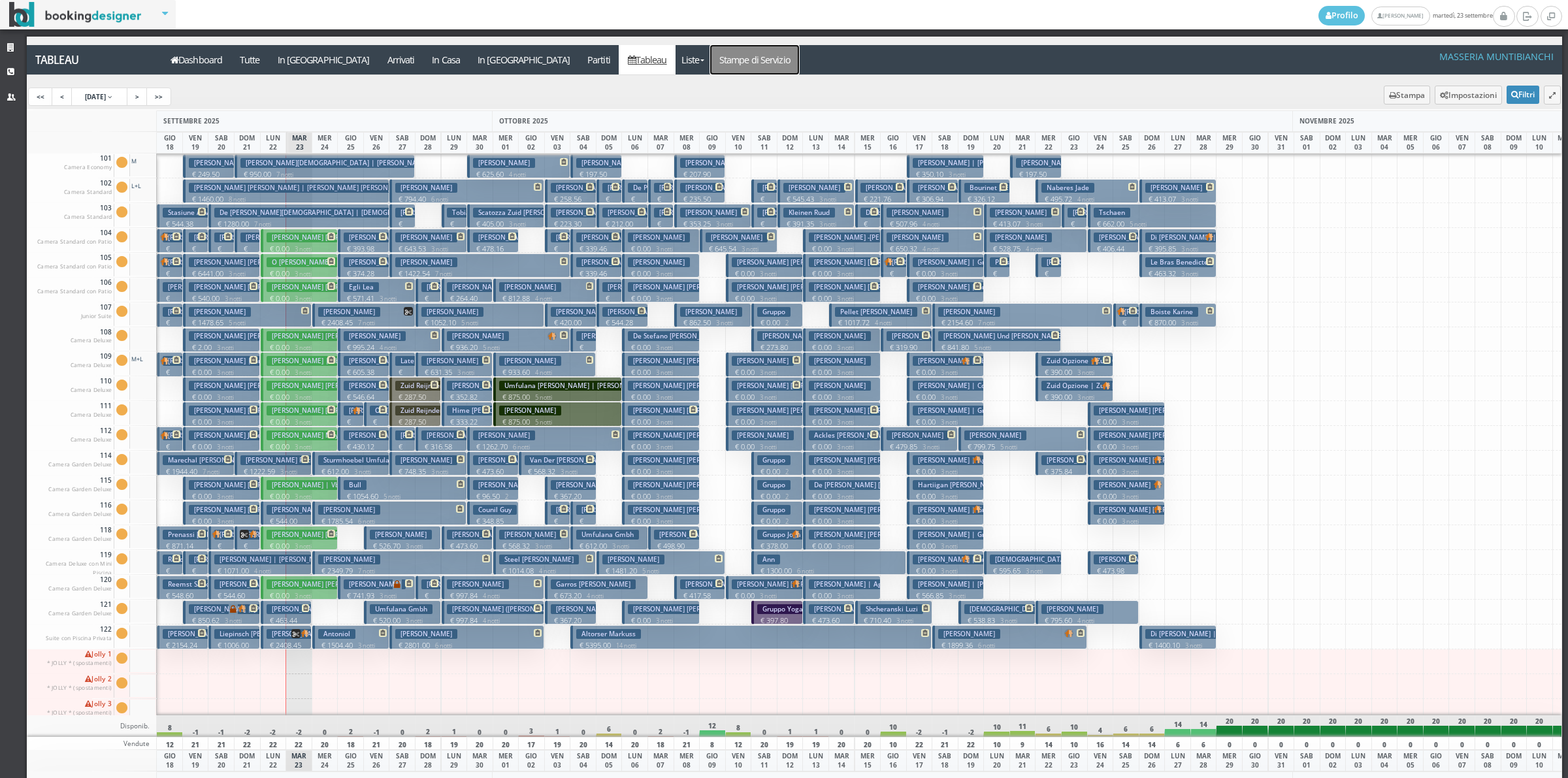
click at [710, 64] on link "Stampe di Servizio" at bounding box center [754, 59] width 89 height 29
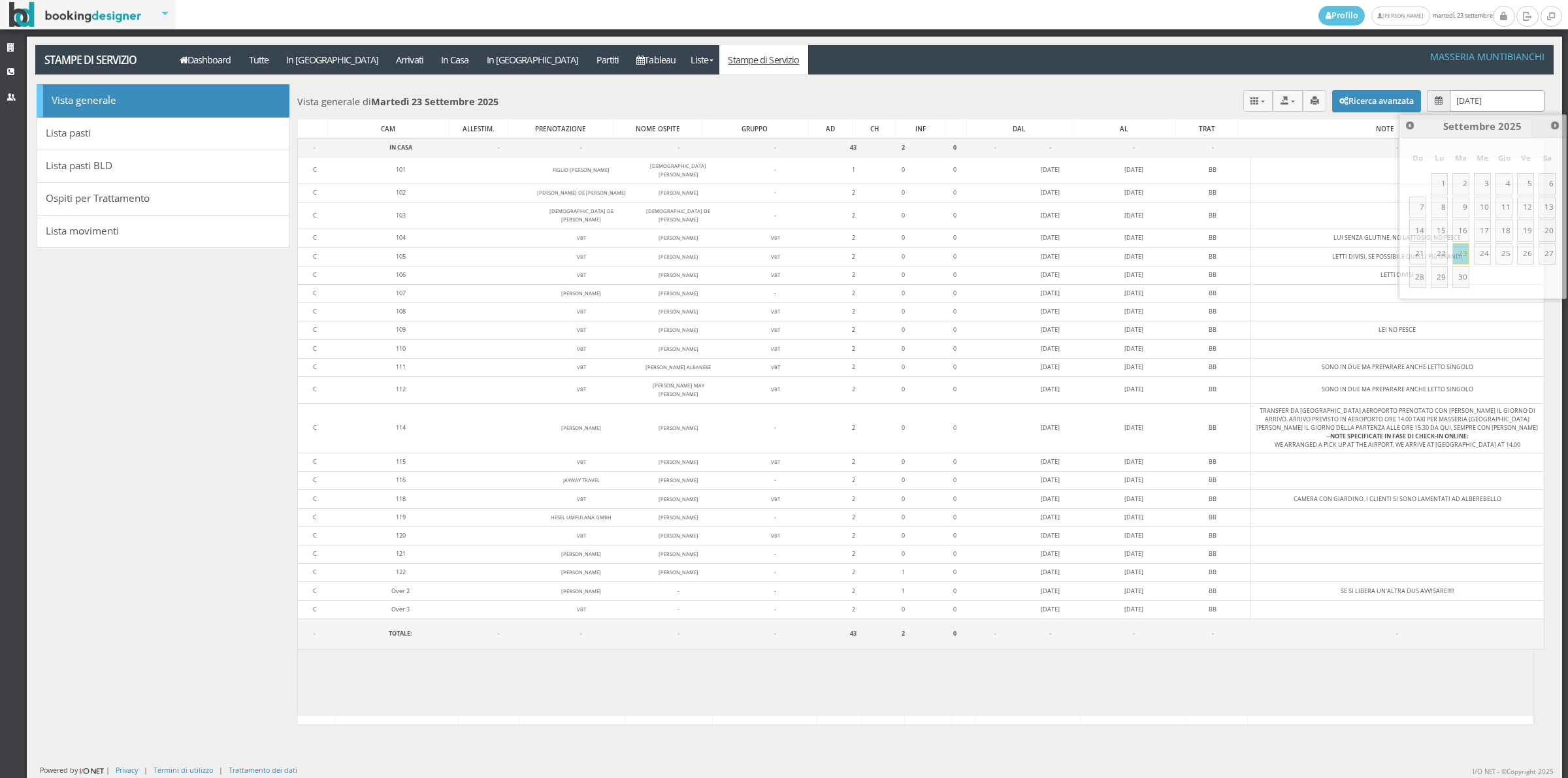
click at [1471, 106] on input "[DATE]" at bounding box center [1497, 100] width 94 height 22
click at [1490, 255] on link "24" at bounding box center [1482, 255] width 17 height 22
type input "[DATE]"
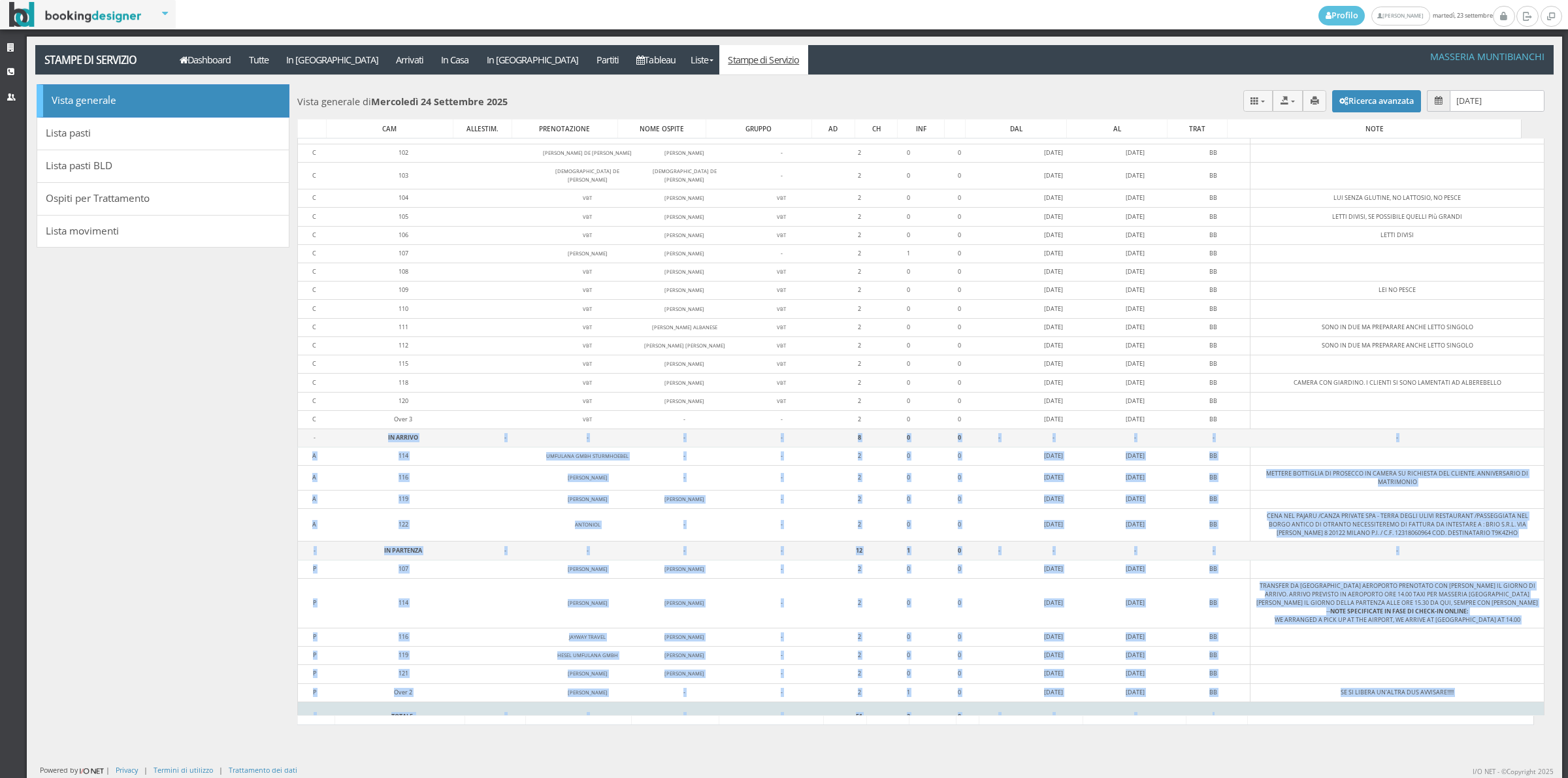
scroll to position [52, 0]
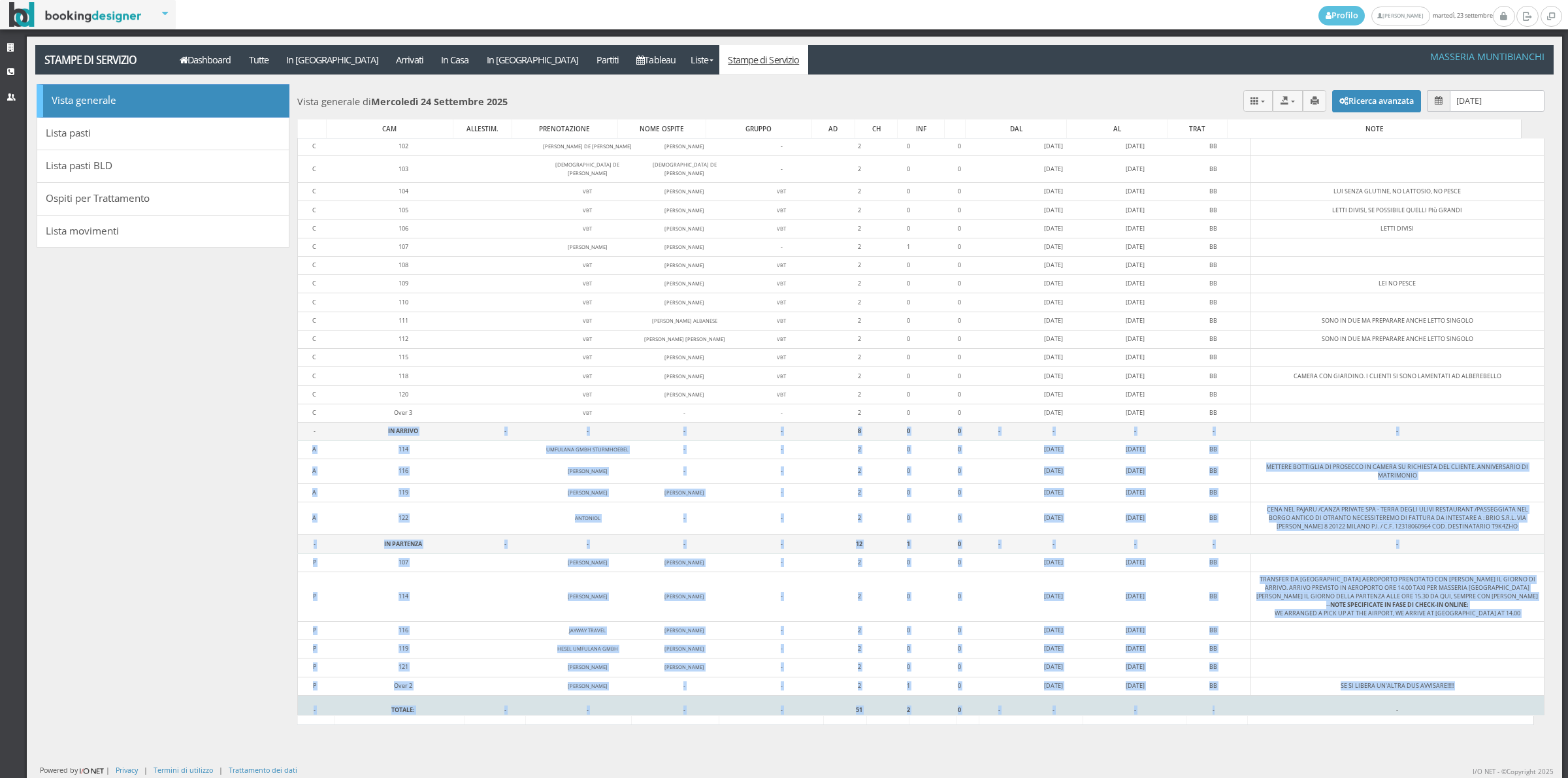
drag, startPoint x: 347, startPoint y: 478, endPoint x: 1199, endPoint y: 696, distance: 879.4
click at [1222, 709] on tbody "- IN CASA - - - - 31 1 0 - - - - - C 101 FIGLIO [PERSON_NAME] - 1 0 0 [DATE] [D…" at bounding box center [920, 408] width 1247 height 633
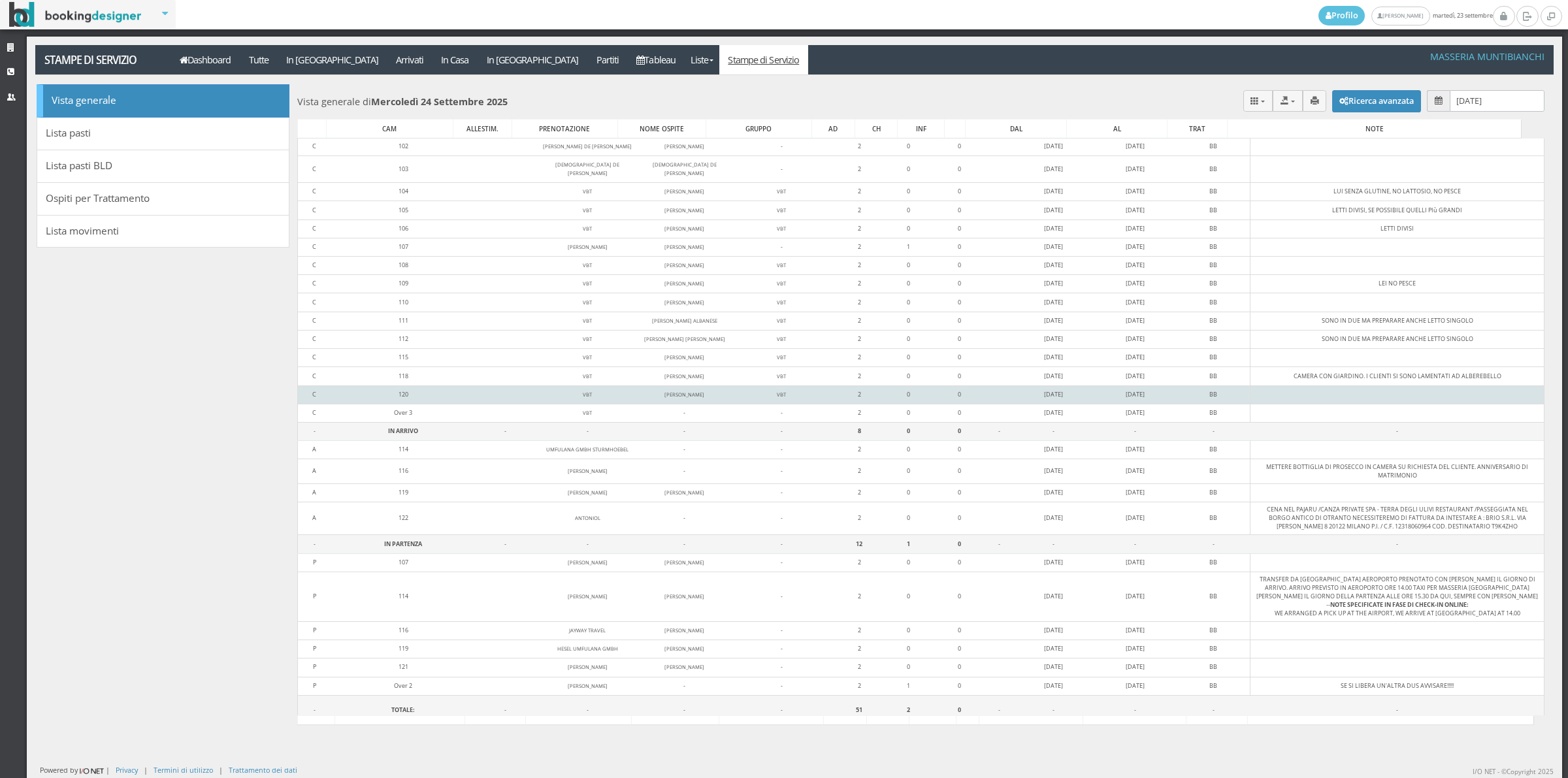
click at [363, 394] on td "120" at bounding box center [404, 395] width 145 height 18
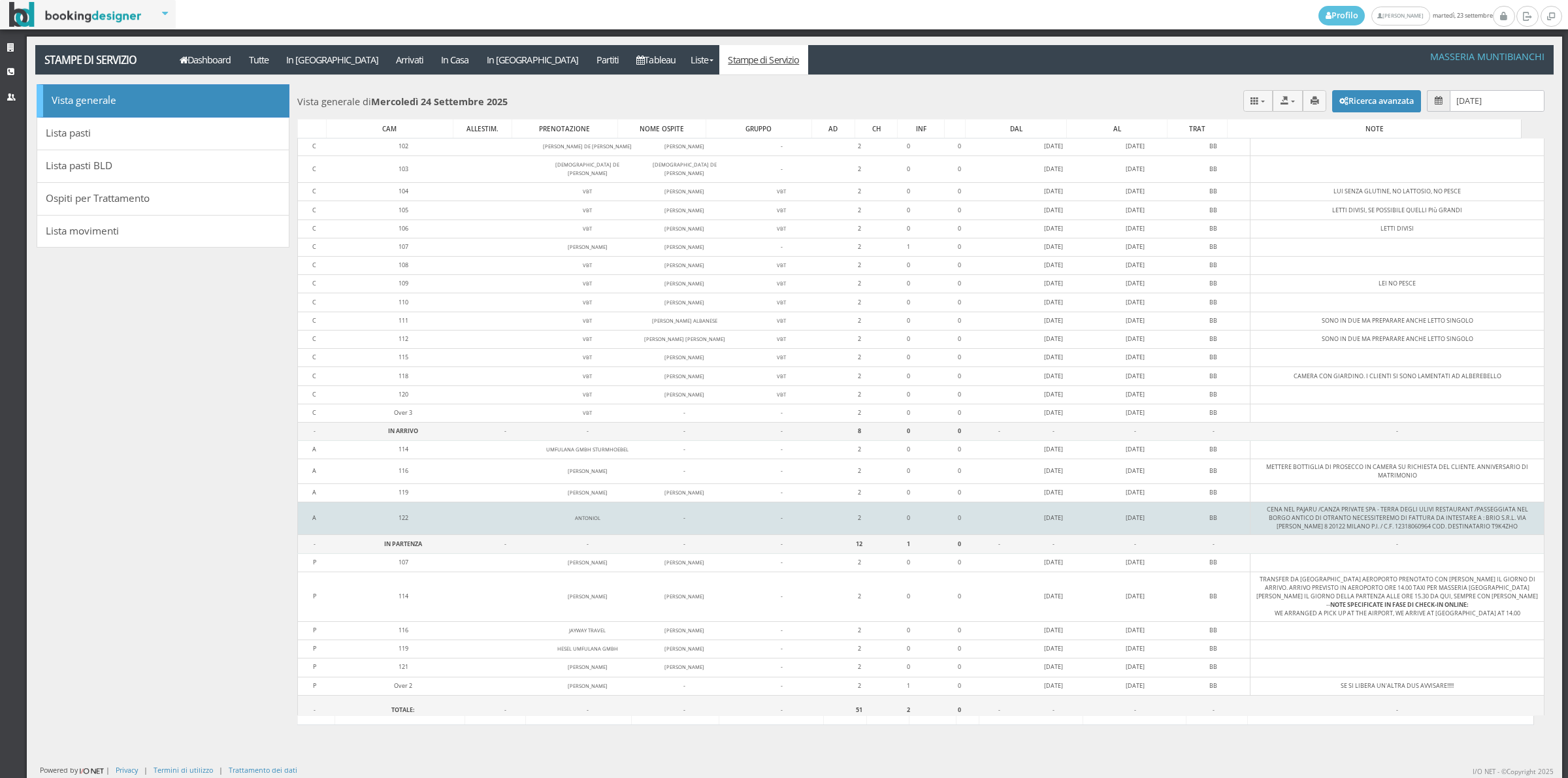
drag, startPoint x: 343, startPoint y: 417, endPoint x: 1493, endPoint y: 523, distance: 1154.9
click at [1493, 523] on tbody "- IN CASA - - - - 31 1 0 - - - - - C 101 FIGLIO [PERSON_NAME] - 1 0 0 [DATE] [D…" at bounding box center [920, 408] width 1247 height 633
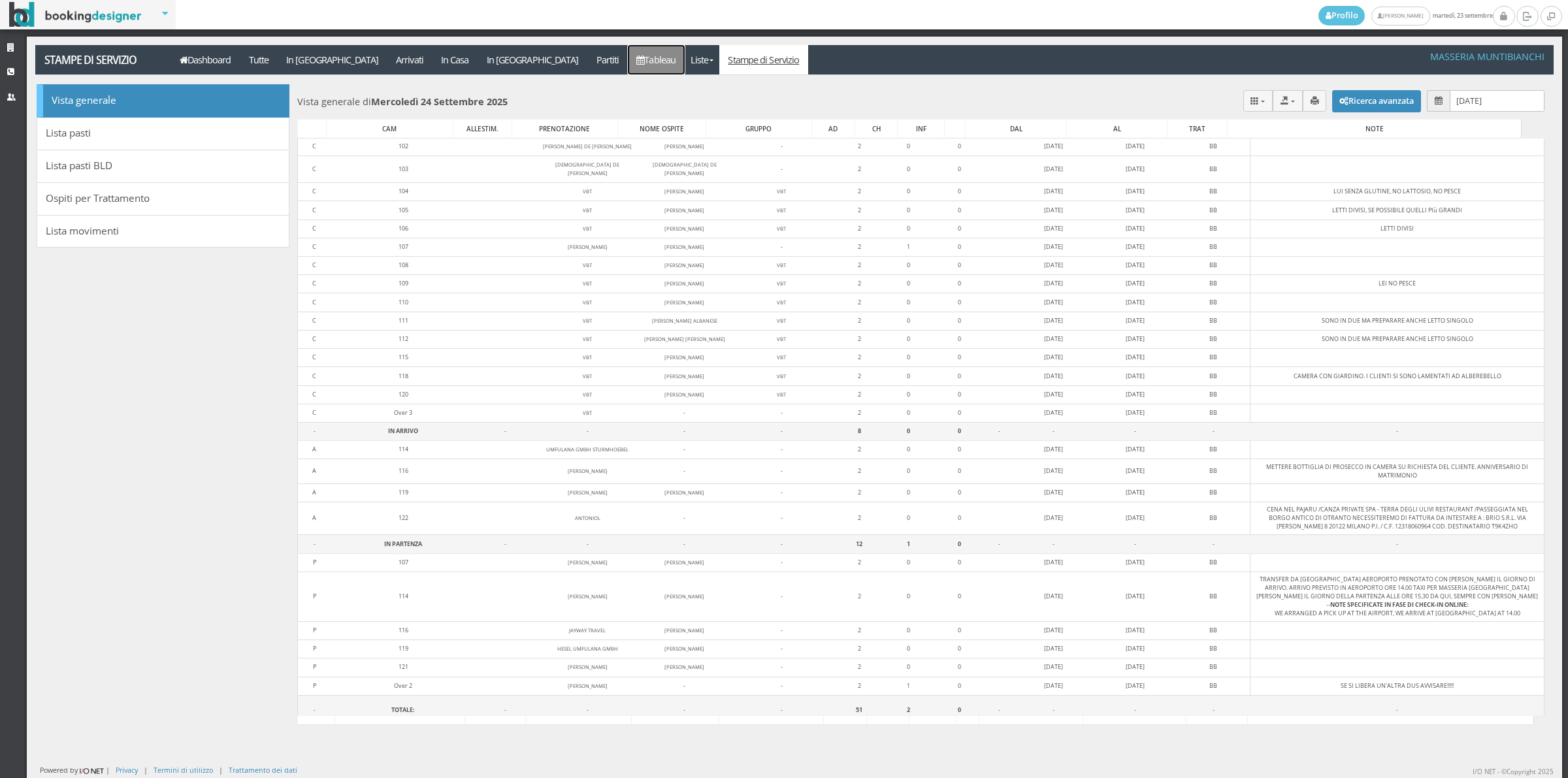
click at [627, 61] on link "Tableau" at bounding box center [656, 59] width 57 height 29
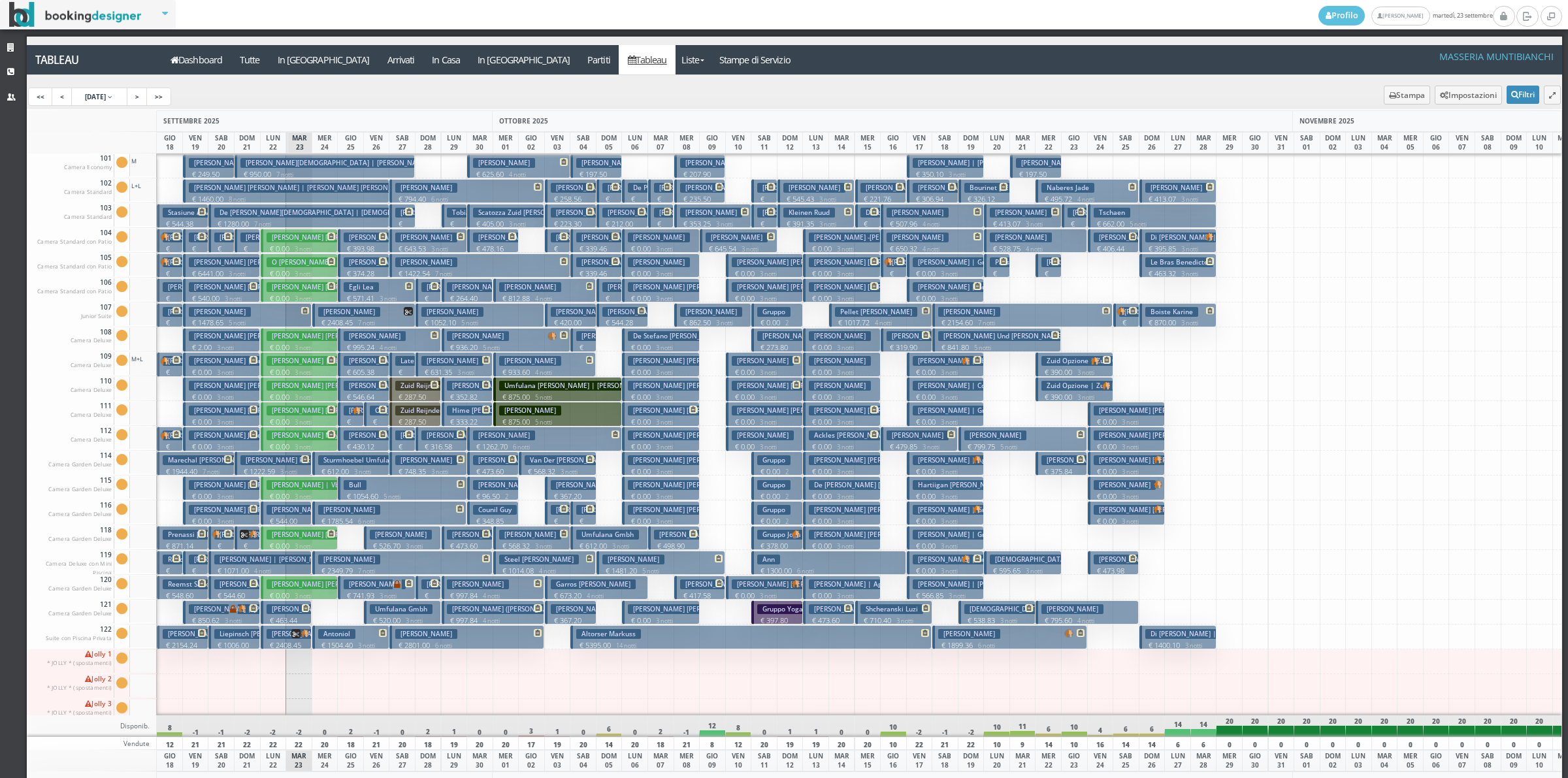
click at [345, 642] on p "€ 1504.40 3 notti" at bounding box center [352, 645] width 67 height 10
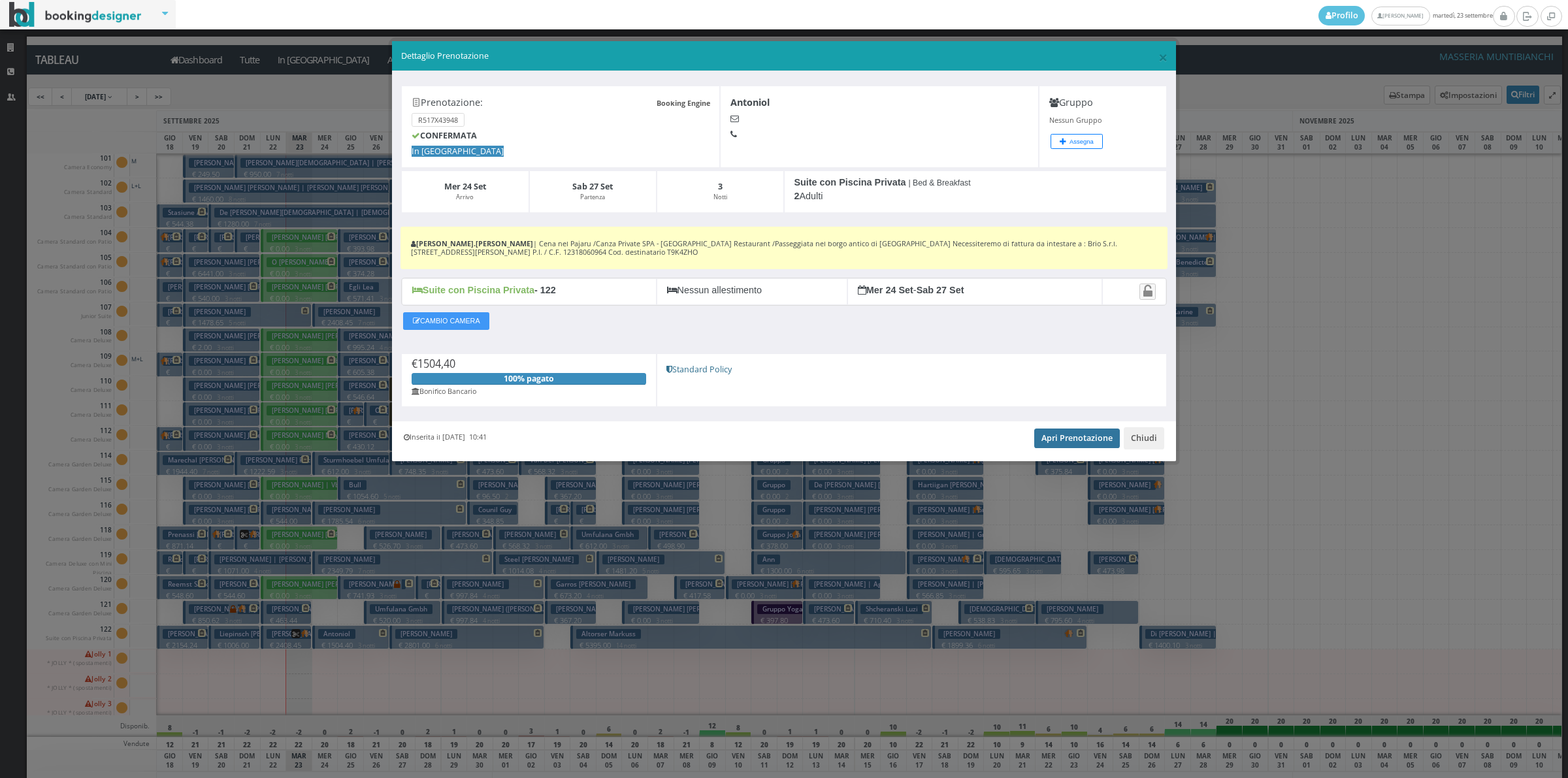
click at [1059, 441] on link "Apri Prenotazione" at bounding box center [1077, 438] width 85 height 19
click at [1139, 437] on button "Chiudi" at bounding box center [1144, 439] width 40 height 22
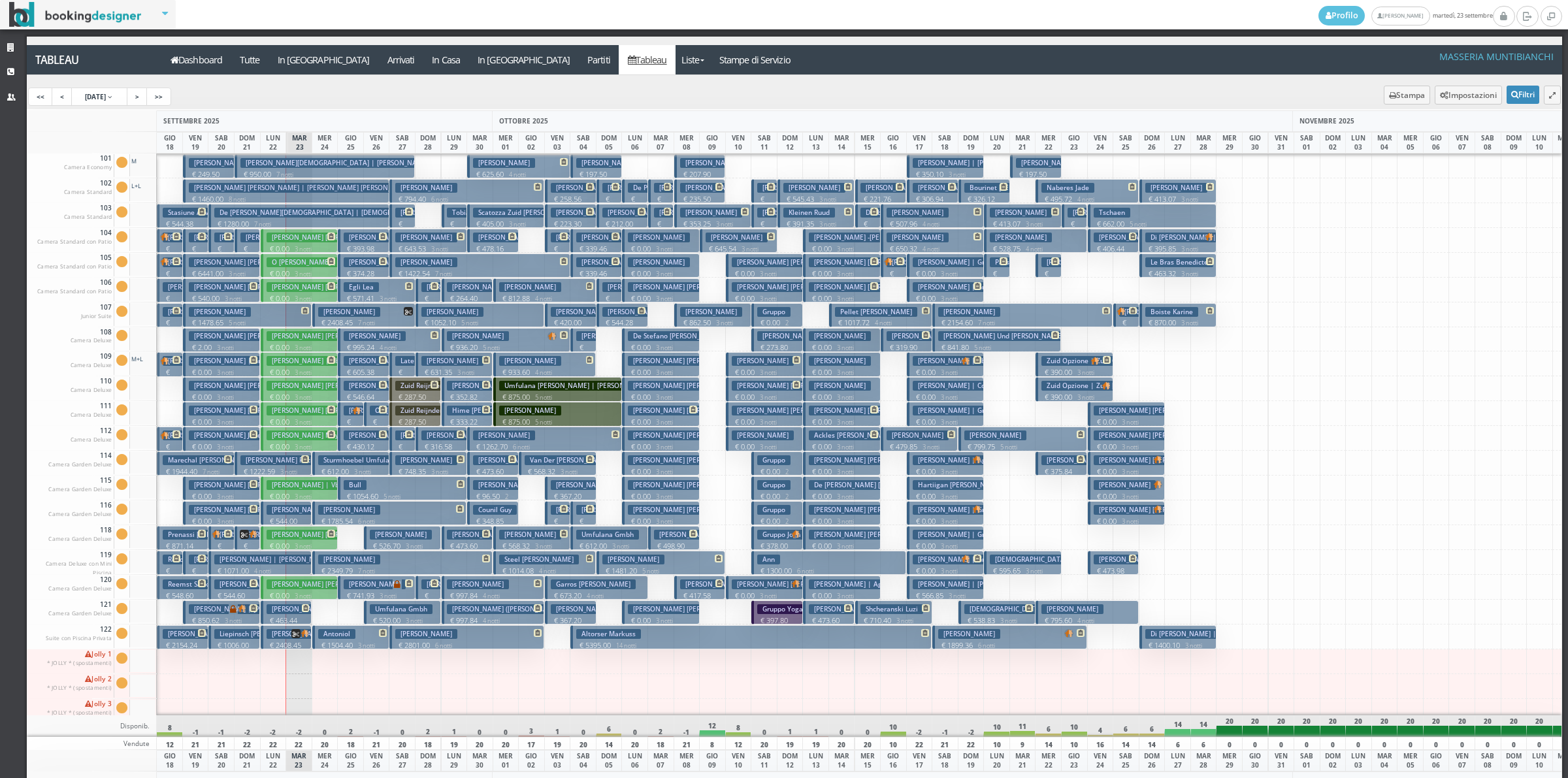
click at [341, 645] on p "€ 1504.40 3 notti" at bounding box center [352, 645] width 67 height 10
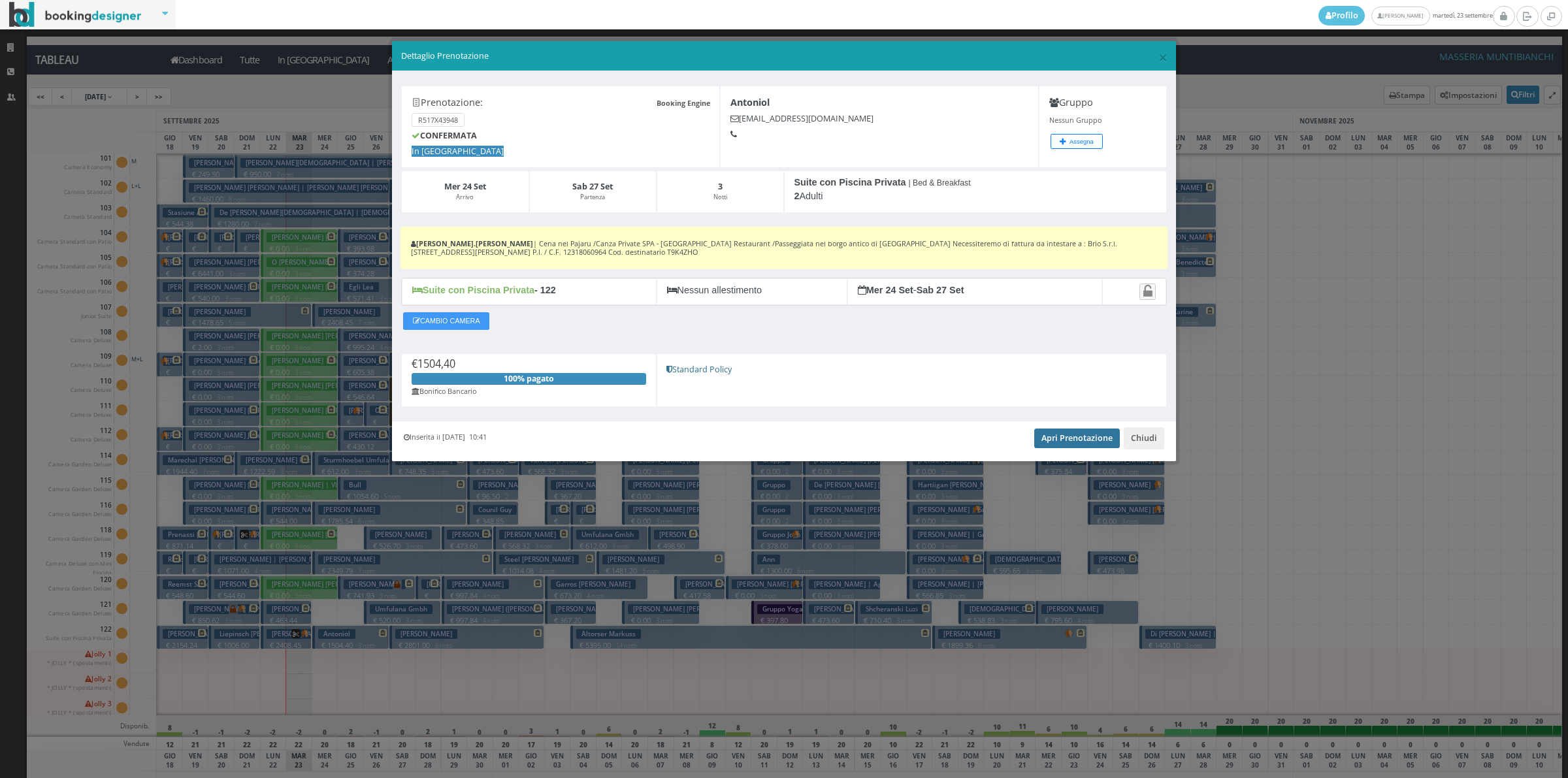
click at [1077, 440] on link "Apri Prenotazione" at bounding box center [1077, 438] width 85 height 19
click at [1151, 438] on button "Chiudi" at bounding box center [1144, 439] width 40 height 22
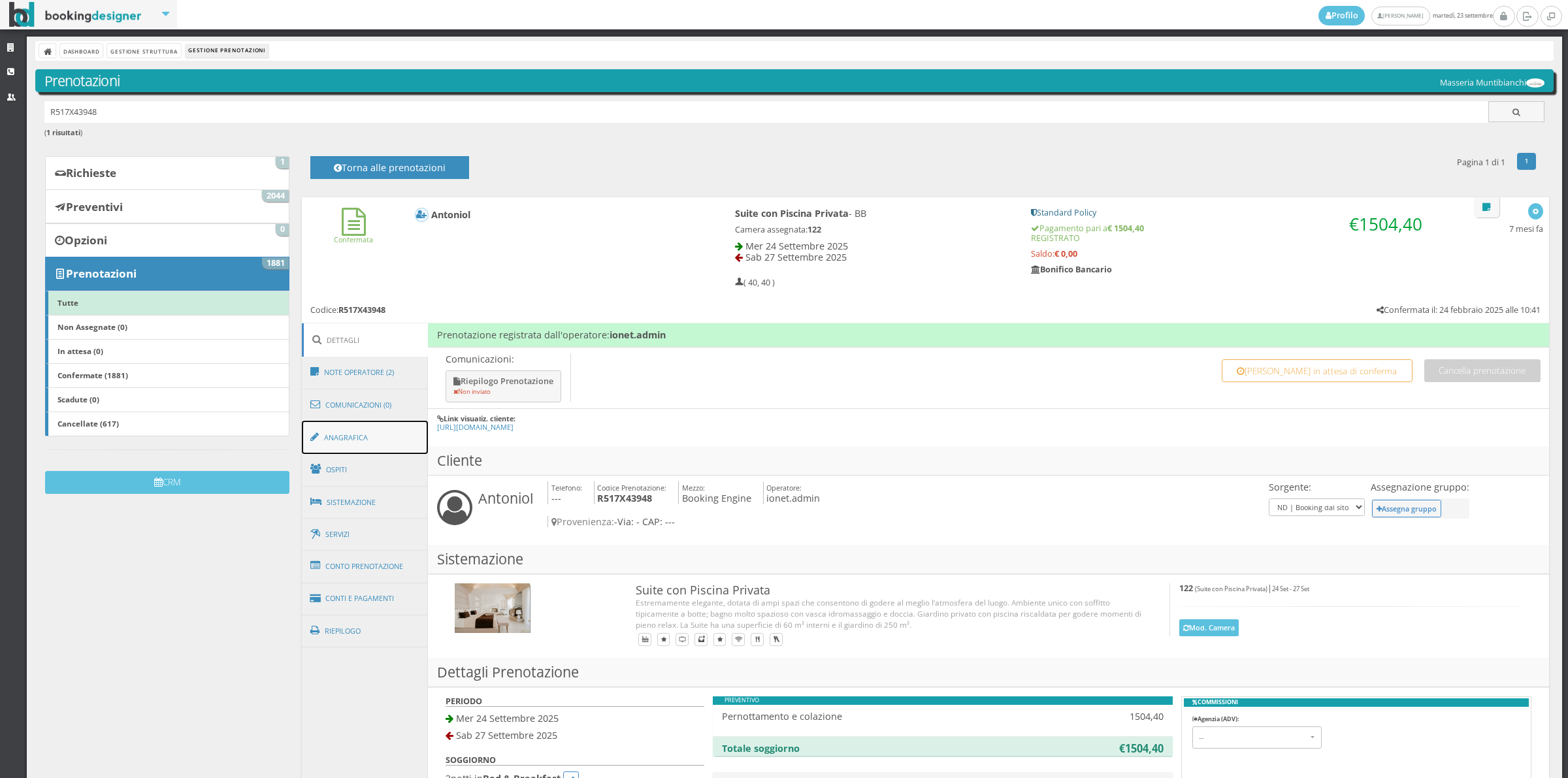
click at [361, 432] on link "Anagrafica" at bounding box center [365, 437] width 127 height 34
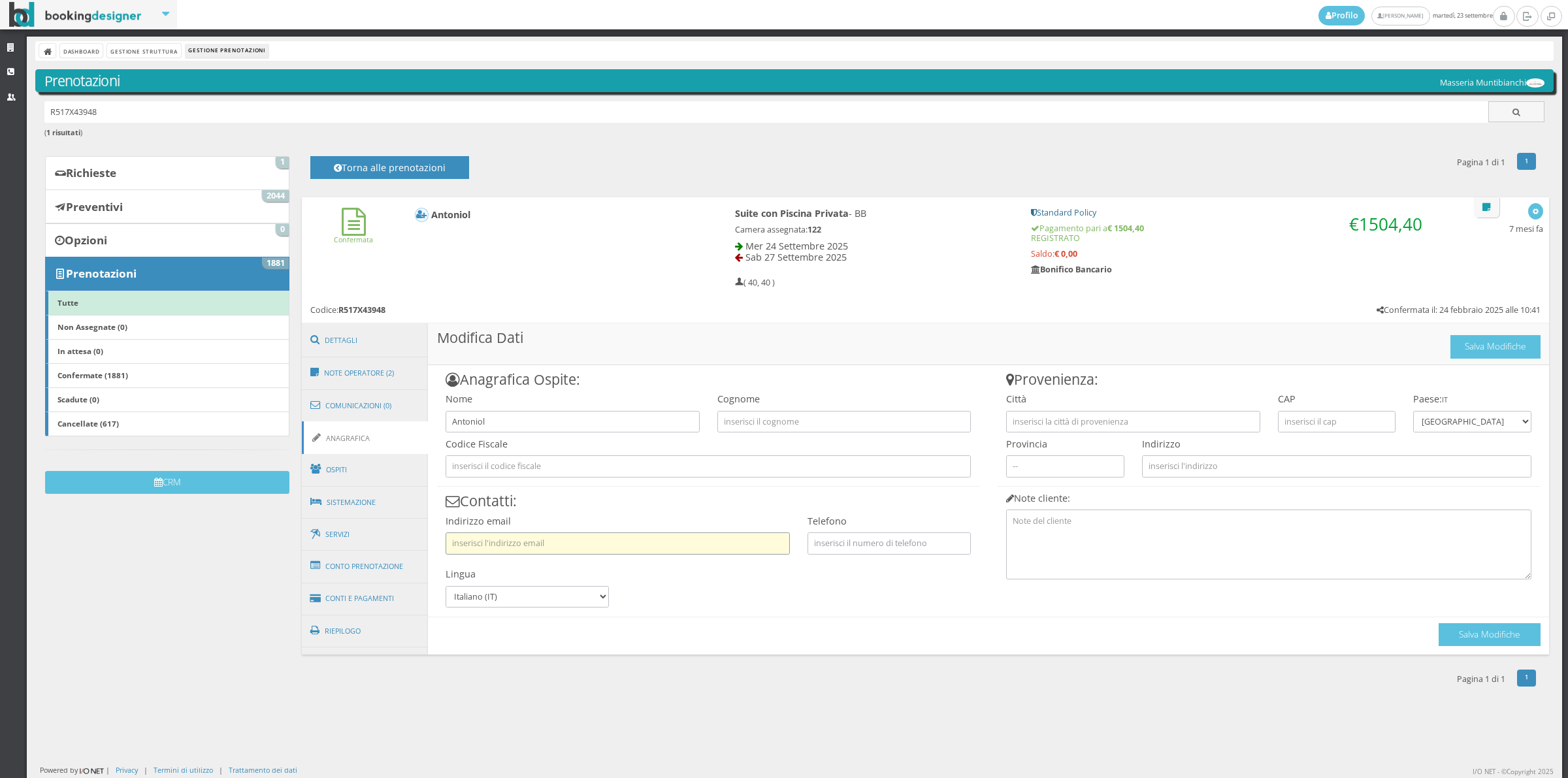
click at [487, 540] on input "text" at bounding box center [618, 543] width 344 height 22
paste input "[PERSON_NAME][EMAIL_ADDRESS][DOMAIN_NAME]"
type input "[PERSON_NAME][EMAIL_ADDRESS][DOMAIN_NAME]"
click at [1501, 638] on button "Salva Modifiche" at bounding box center [1489, 634] width 102 height 23
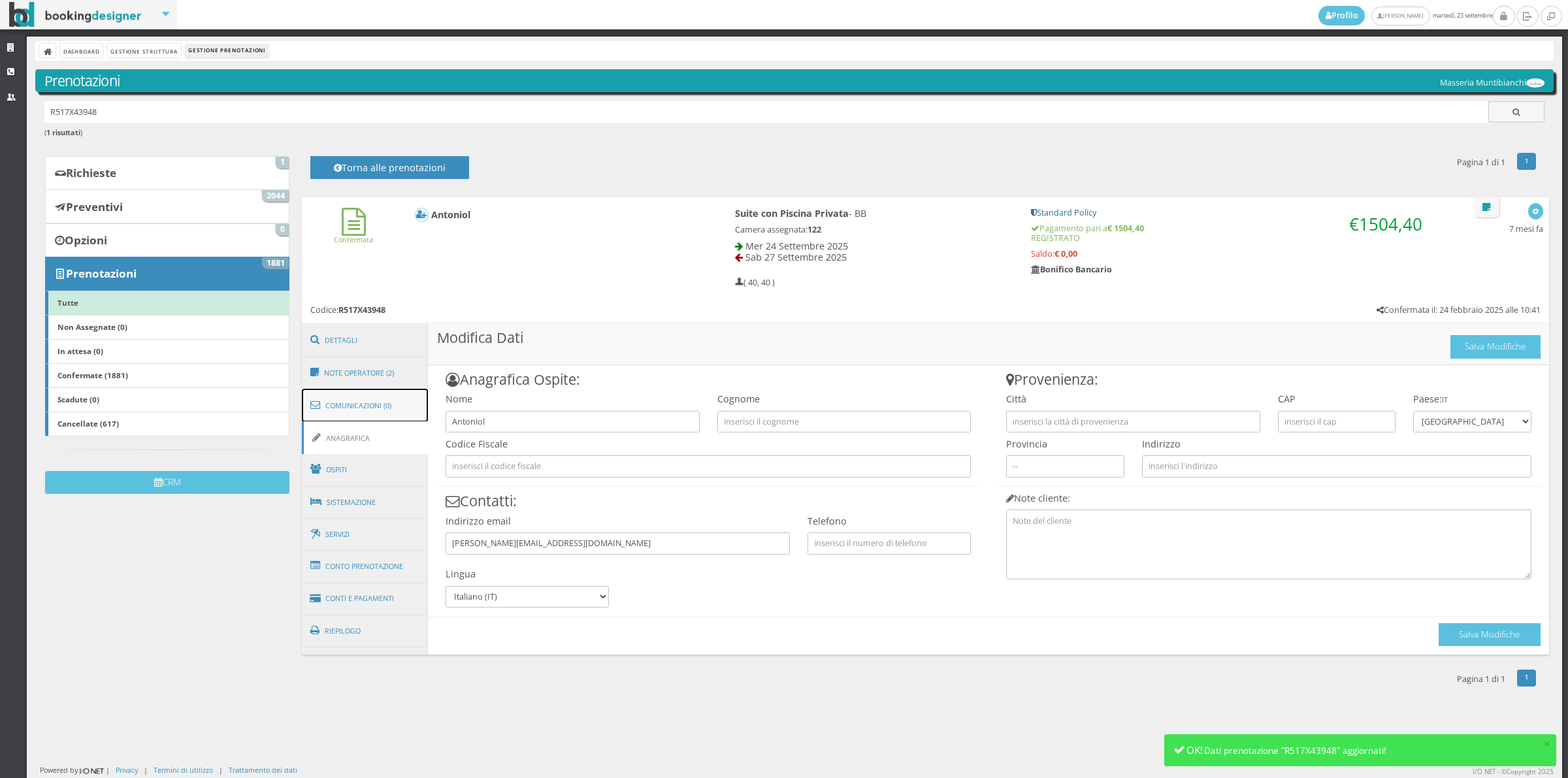
click at [382, 404] on link "Comunicazioni (0)" at bounding box center [365, 405] width 127 height 34
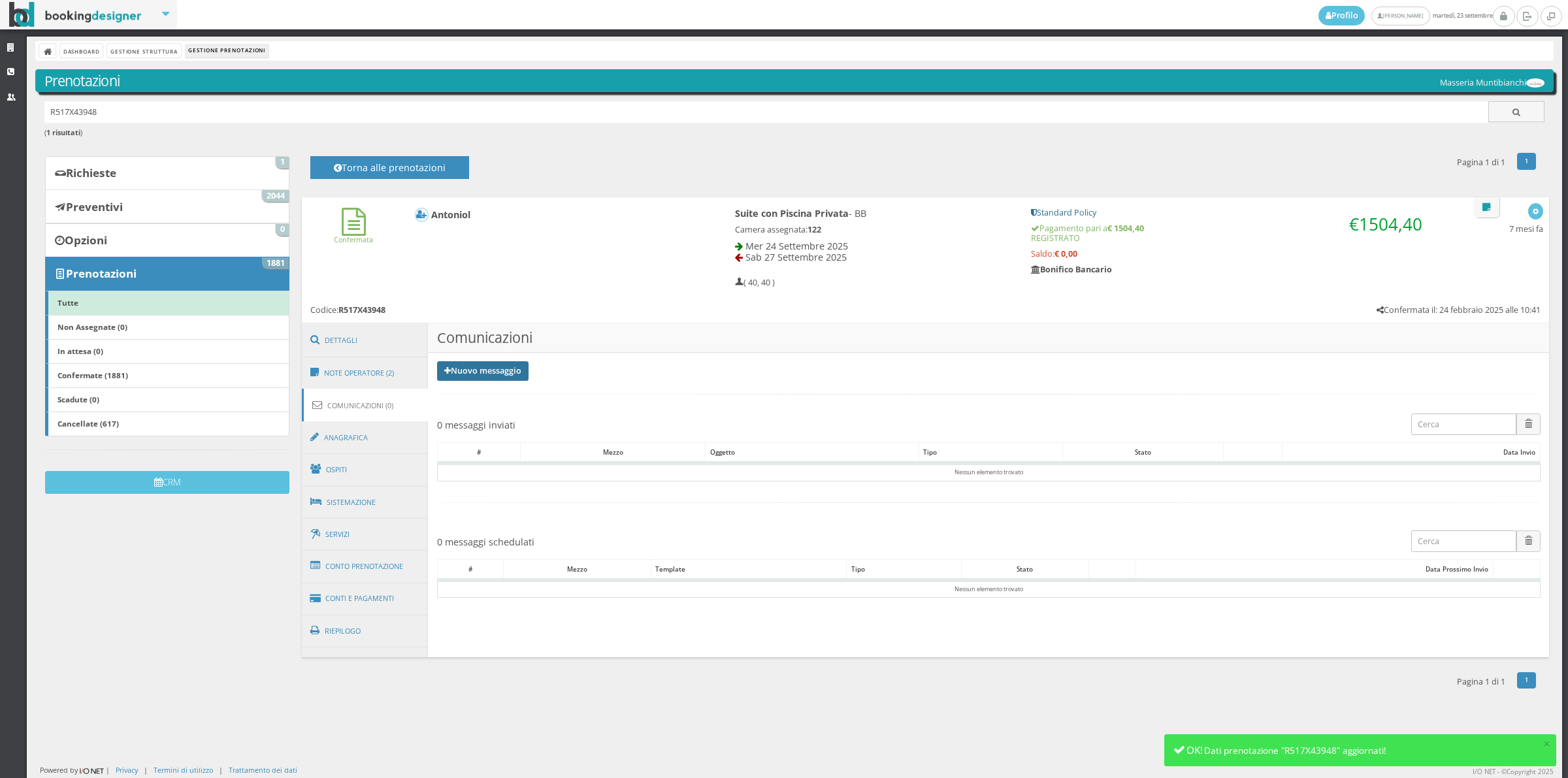
click at [488, 376] on link "Nuovo messaggio" at bounding box center [483, 371] width 91 height 19
click at [488, 393] on link "Riepilogo prenotazione" at bounding box center [490, 392] width 107 height 14
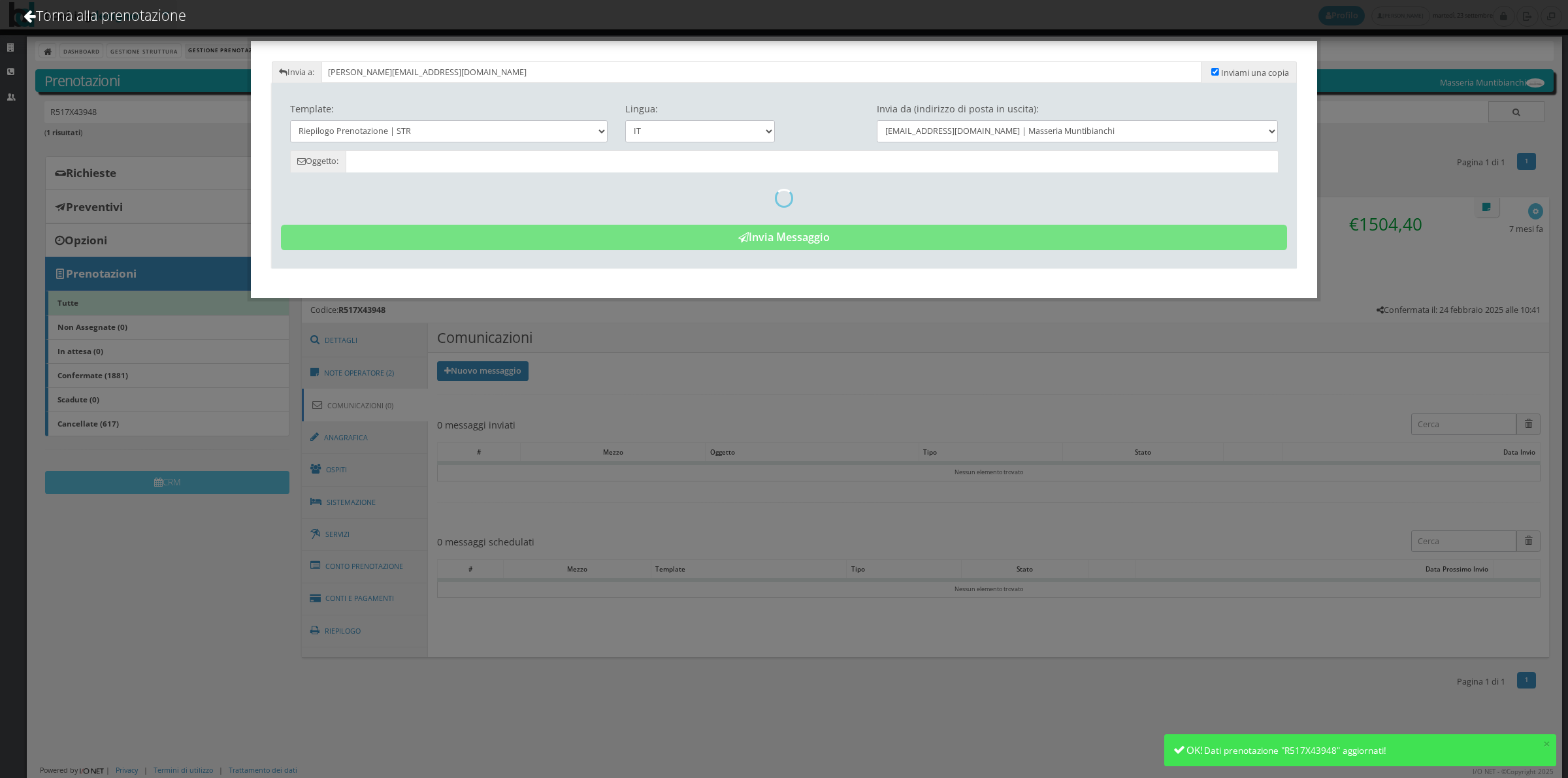
type input "Riepilogo Prenotazione - Antoniol - Cod. R517X43948"
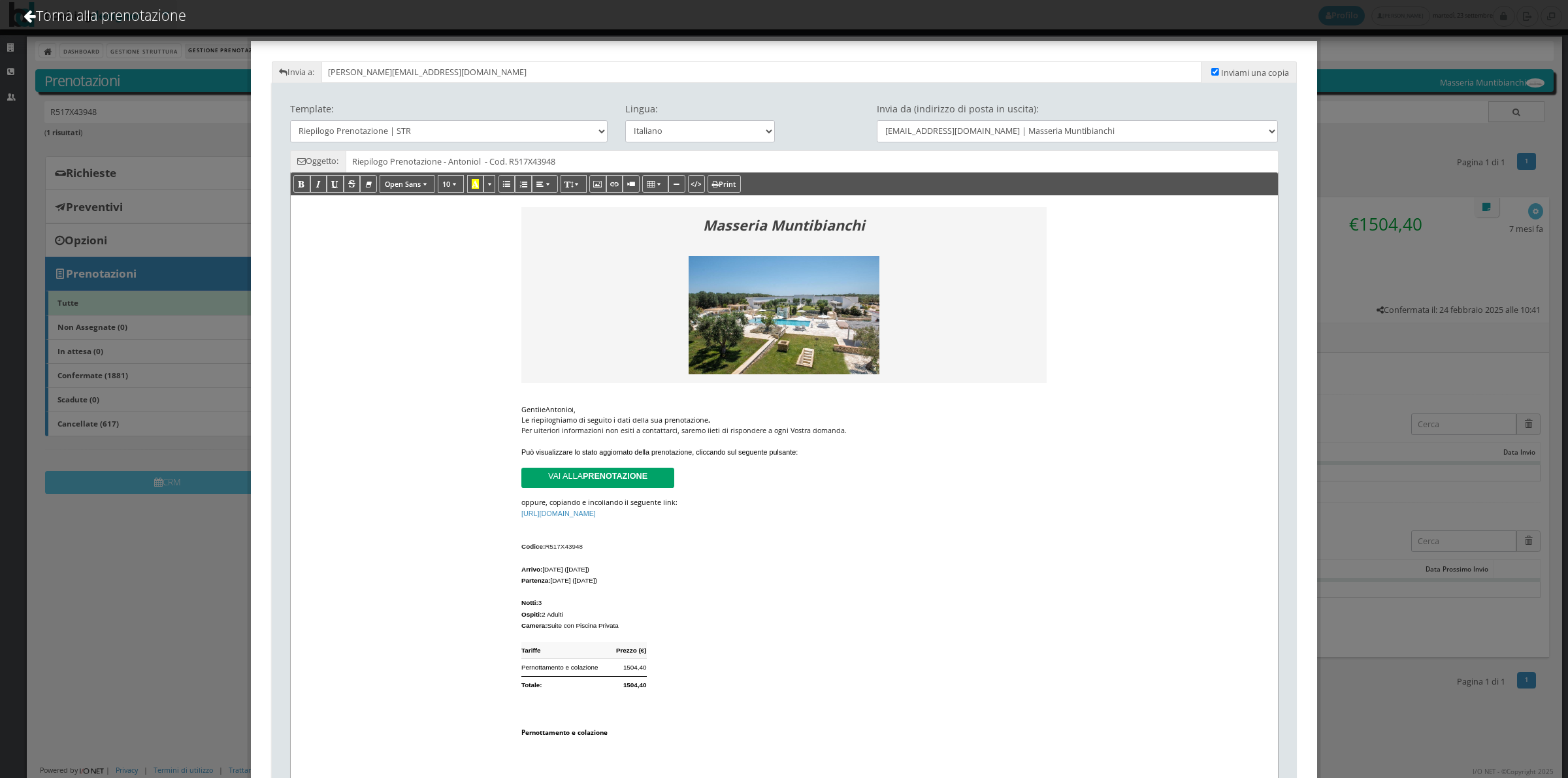
click at [570, 409] on div "Gentile Antoniol ," at bounding box center [783, 410] width 525 height 10
click at [723, 416] on div "Le riepiloghiamo di seguito i dati della sua prenotazione ." at bounding box center [783, 420] width 525 height 10
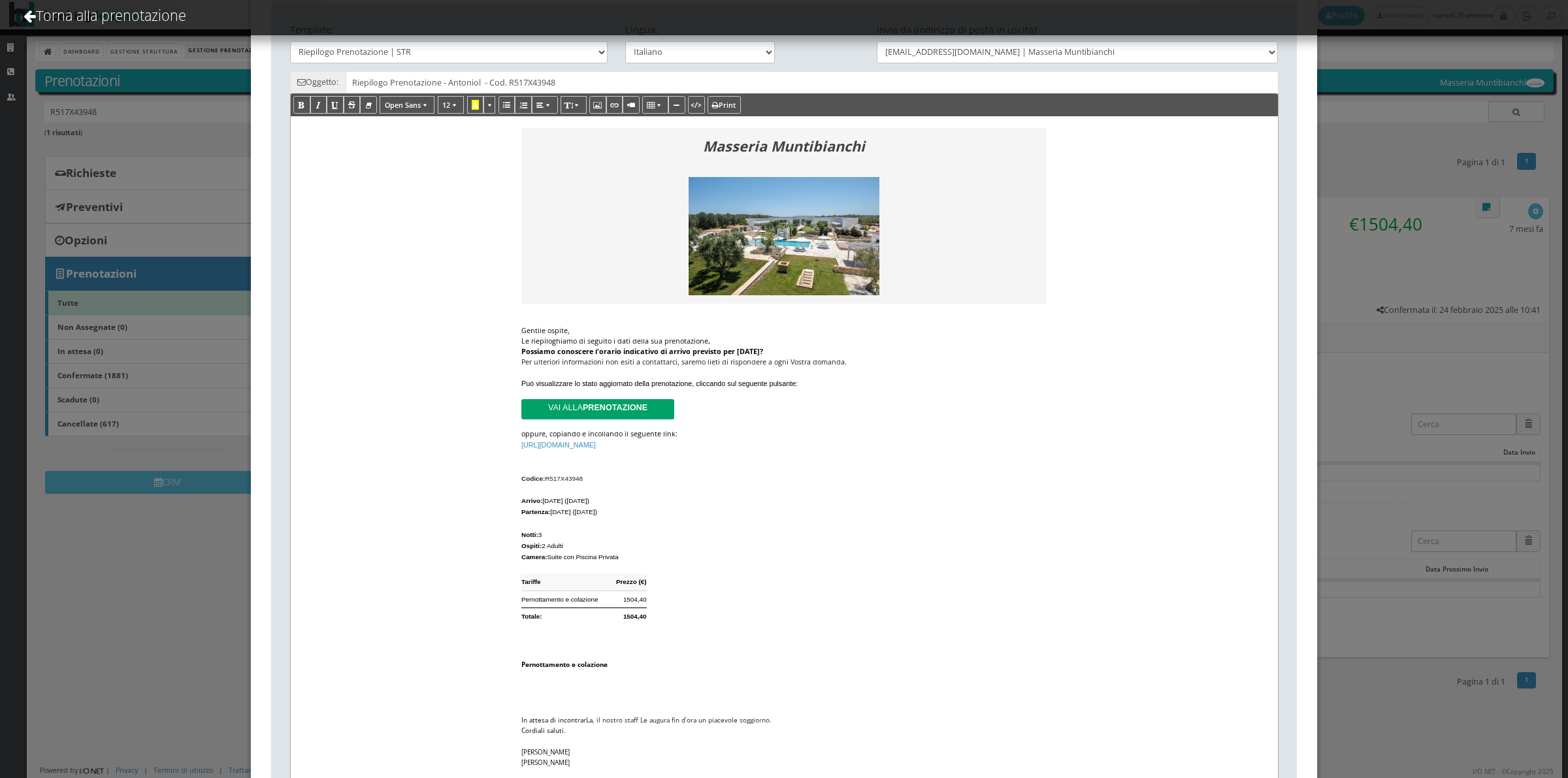
scroll to position [218, 0]
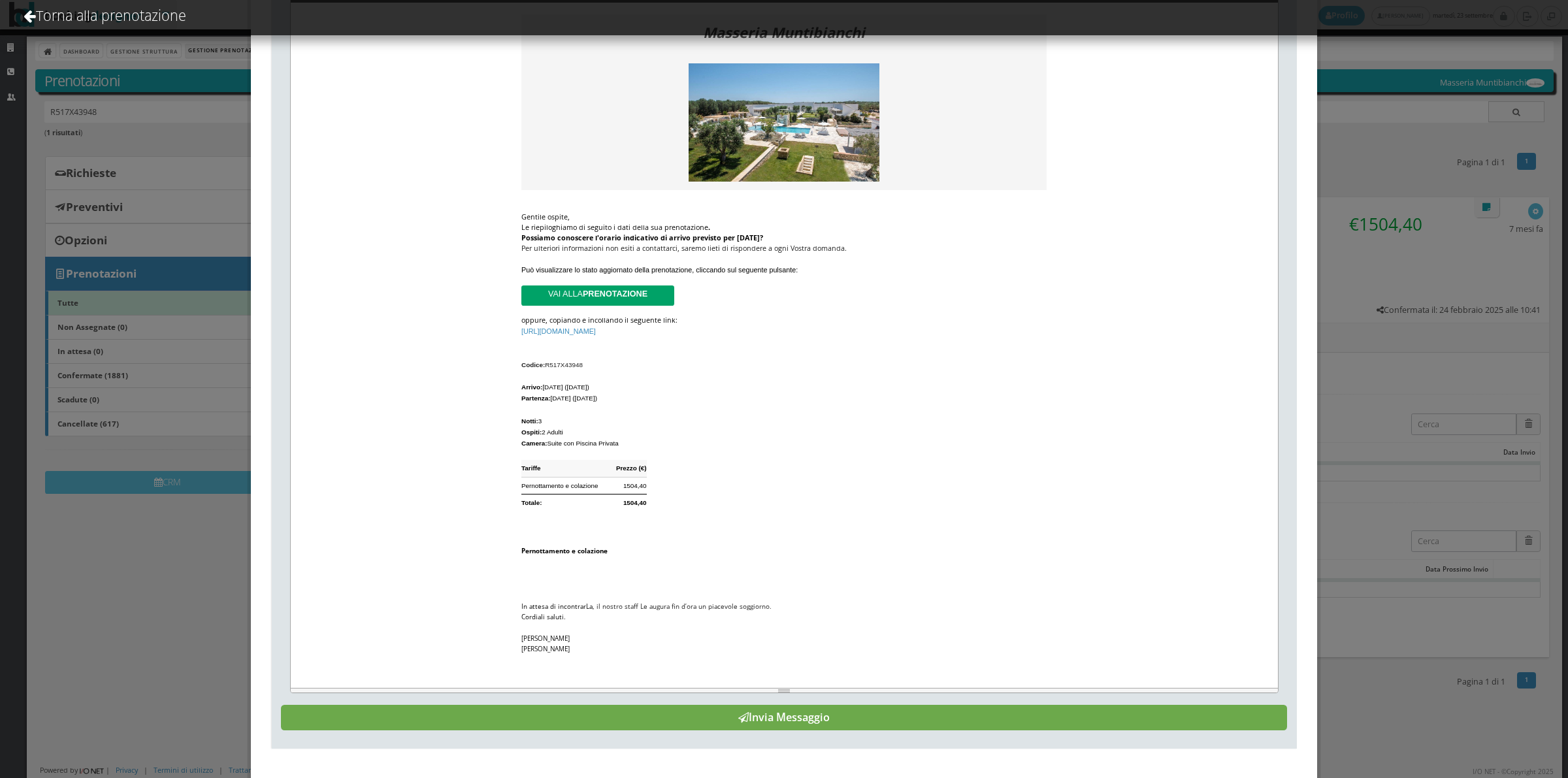
click at [856, 714] on button "Invia Messaggio" at bounding box center [783, 717] width 1006 height 26
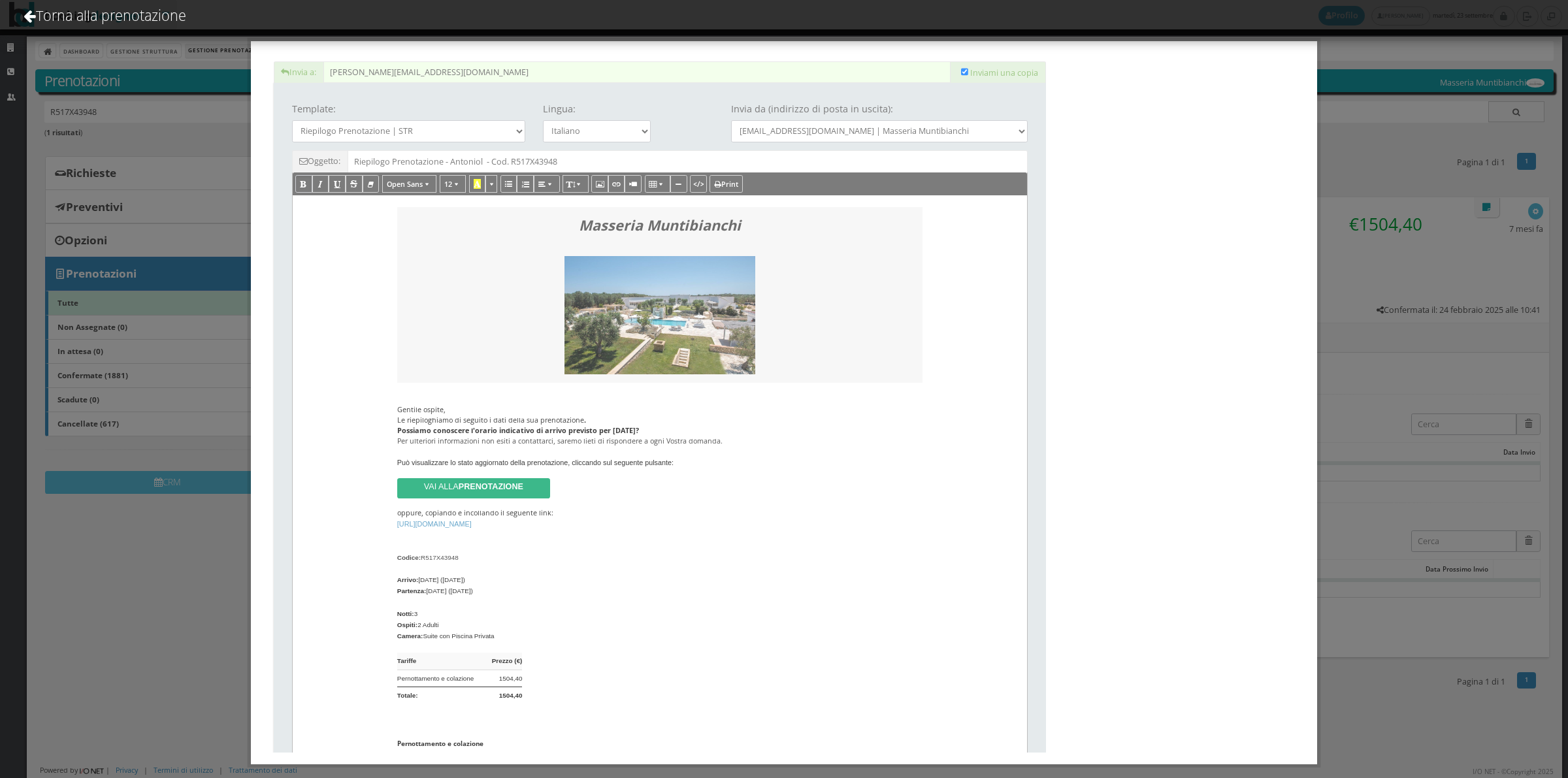
scroll to position [0, 0]
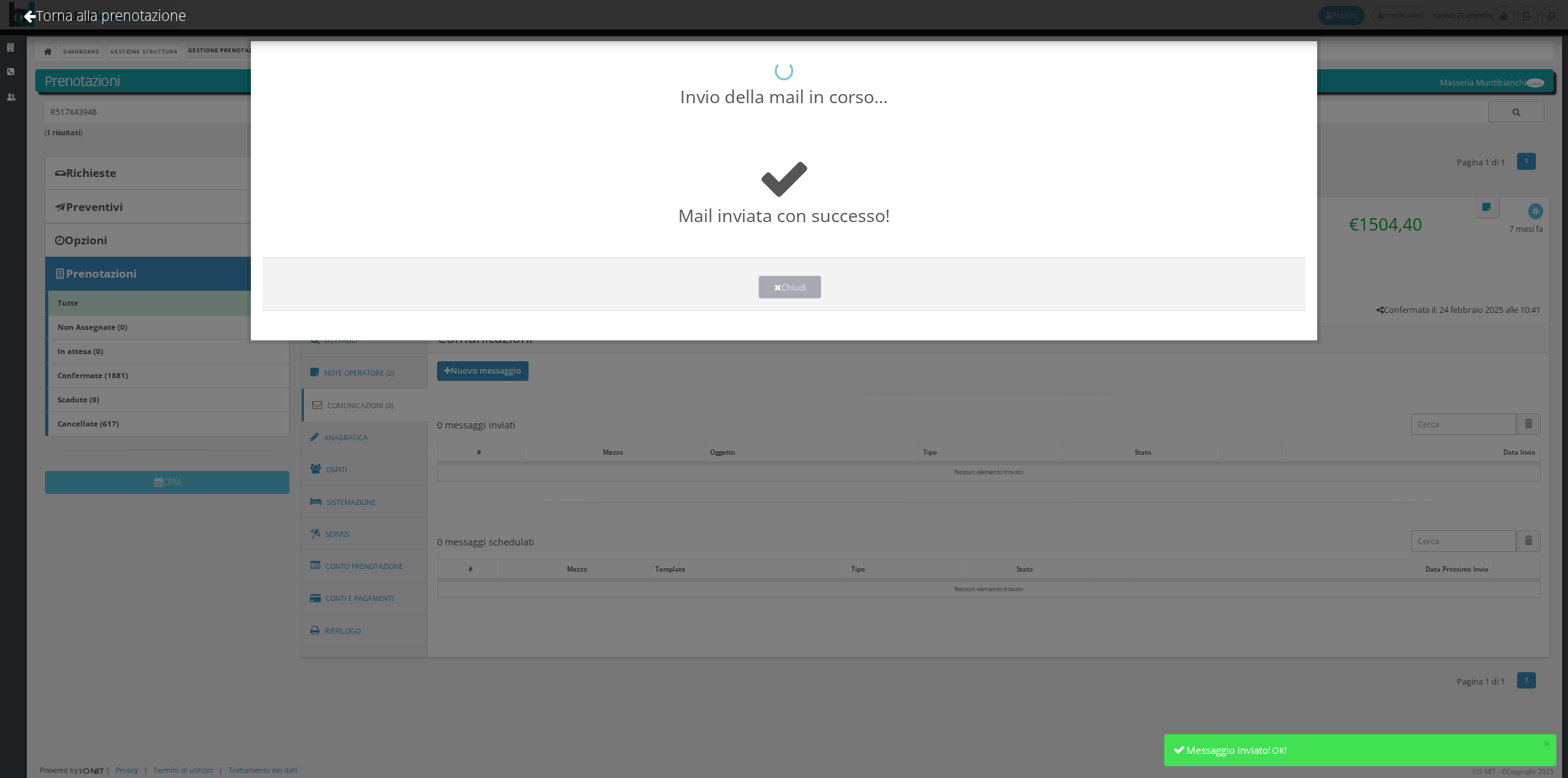
click at [792, 291] on button "Chiudi" at bounding box center [790, 287] width 63 height 23
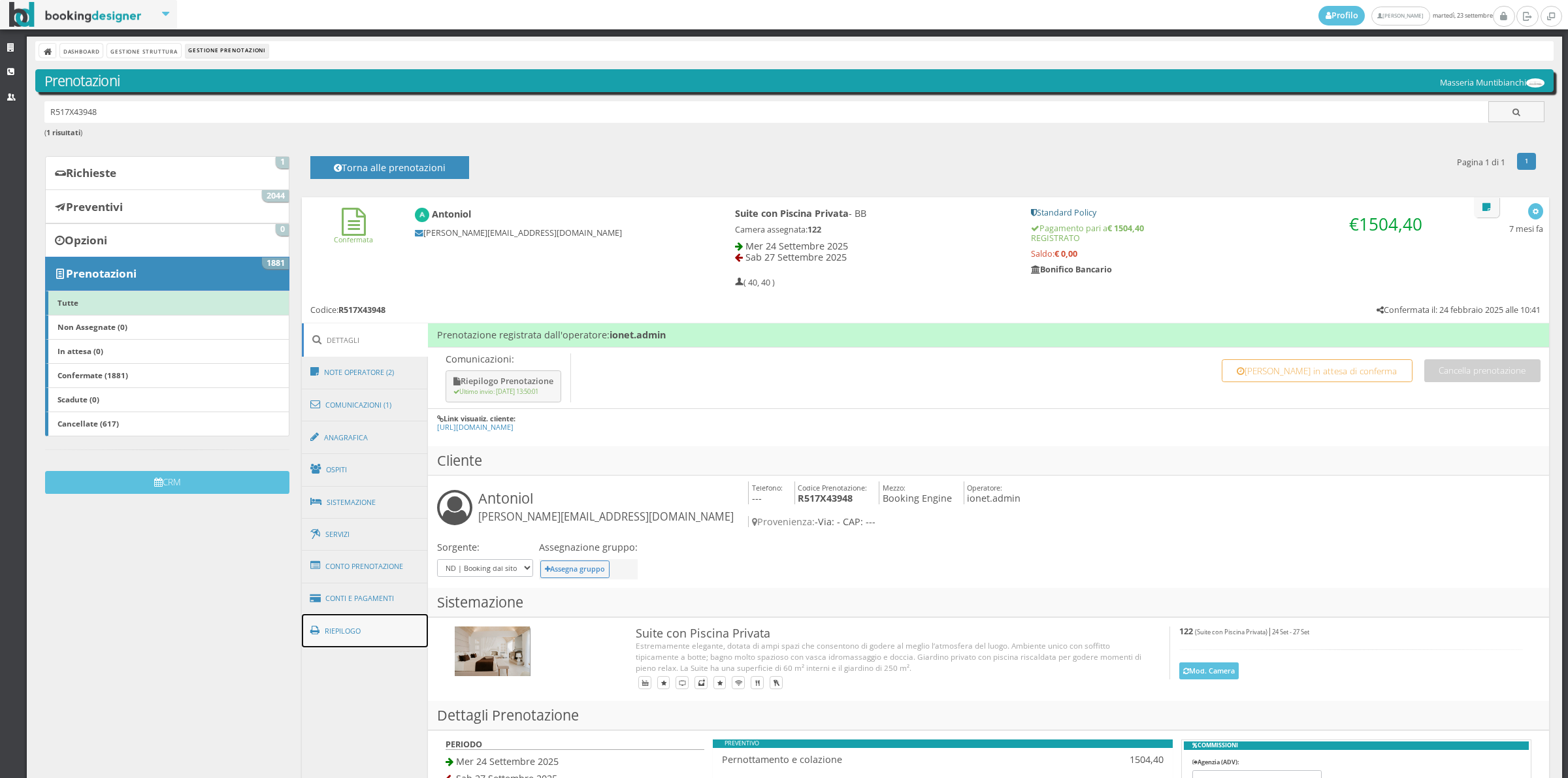
click at [363, 640] on link "Riepilogo" at bounding box center [365, 630] width 127 height 34
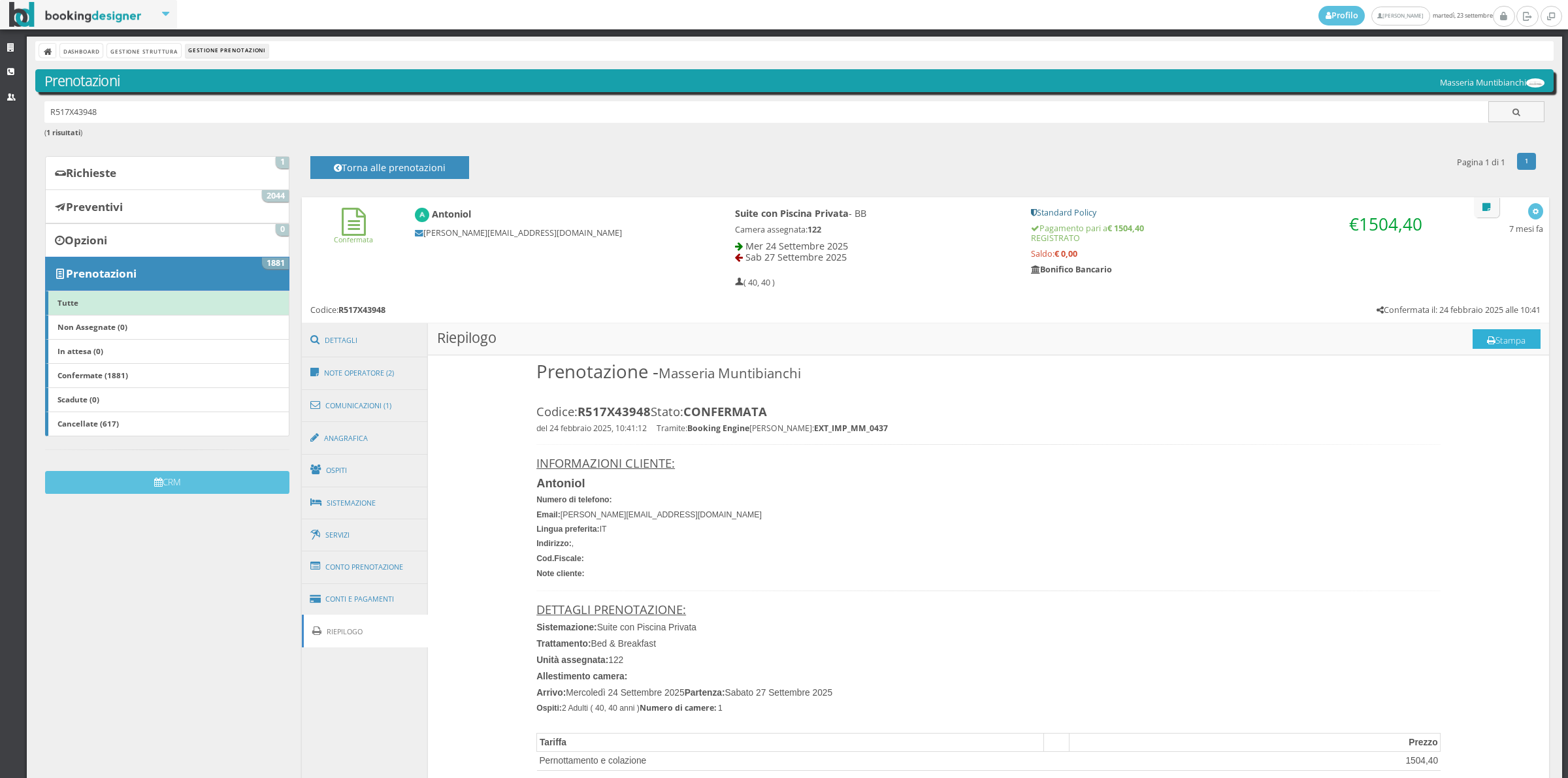
click at [1492, 338] on button "Stampa" at bounding box center [1506, 339] width 68 height 19
click at [1497, 338] on button "Stampa" at bounding box center [1506, 339] width 68 height 19
